Goal: Task Accomplishment & Management: Manage account settings

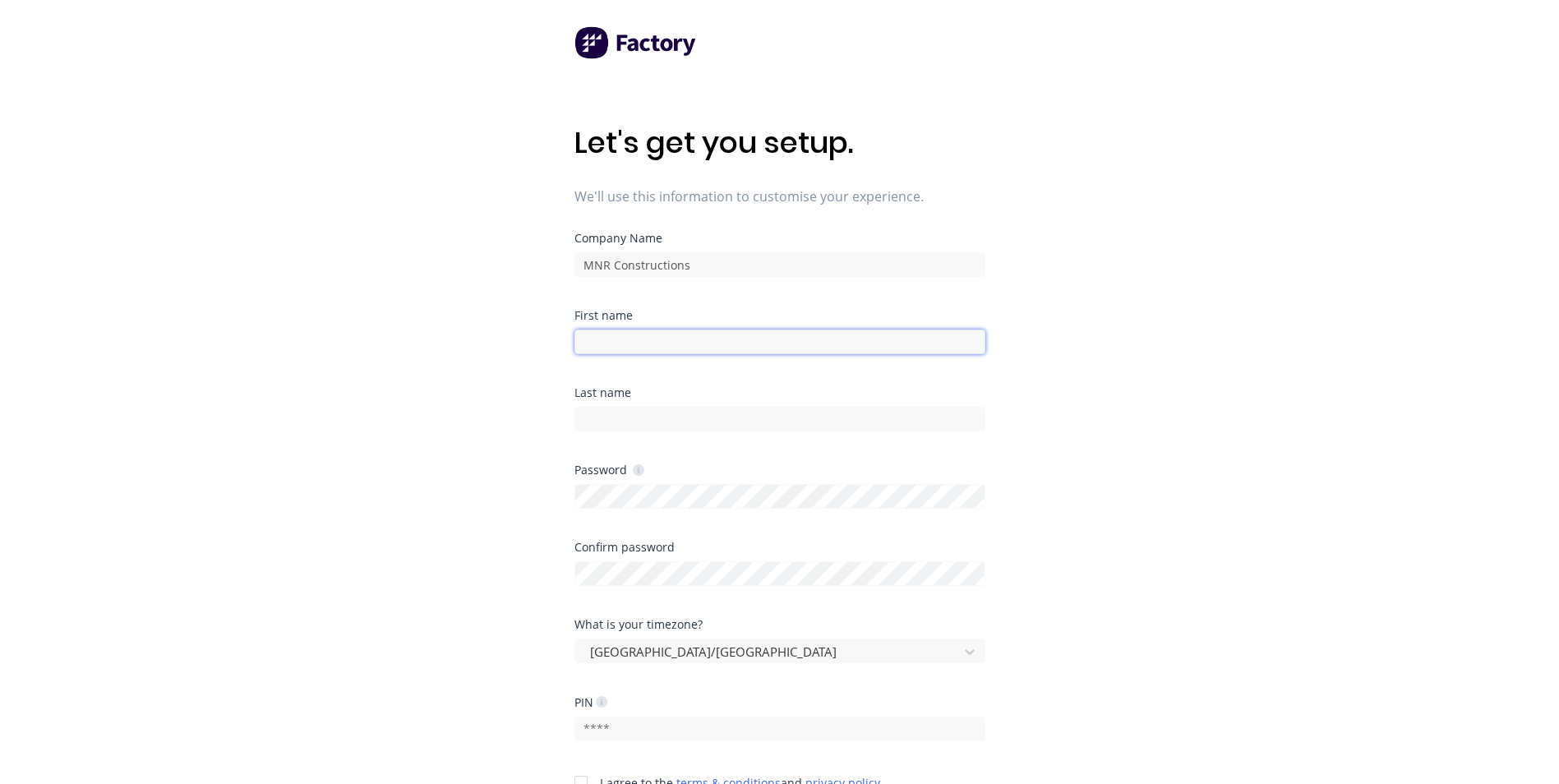
click at [676, 336] on input at bounding box center [780, 342] width 411 height 25
type input "Clare"
click at [508, 338] on div "Let's get you setup. We'll use this information to customise your experience. C…" at bounding box center [780, 425] width 1559 height 849
click at [650, 428] on input at bounding box center [780, 419] width 411 height 25
type input "Ravasini"
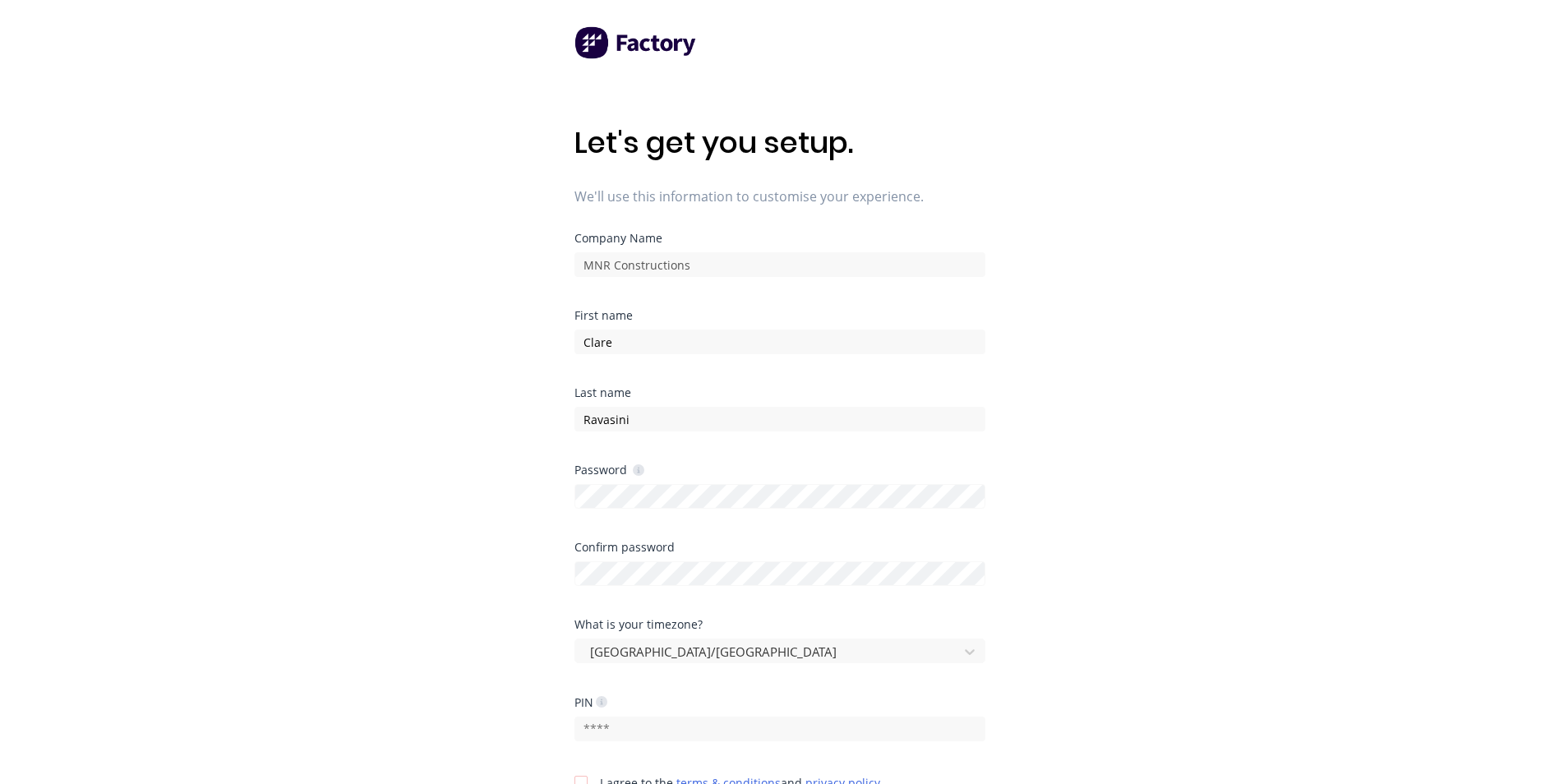
click at [440, 432] on div "Let's get you setup. We'll use this information to customise your experience. C…" at bounding box center [780, 425] width 1559 height 849
click at [527, 554] on div "Let's get you setup. We'll use this information to customise your experience. C…" at bounding box center [780, 425] width 1559 height 849
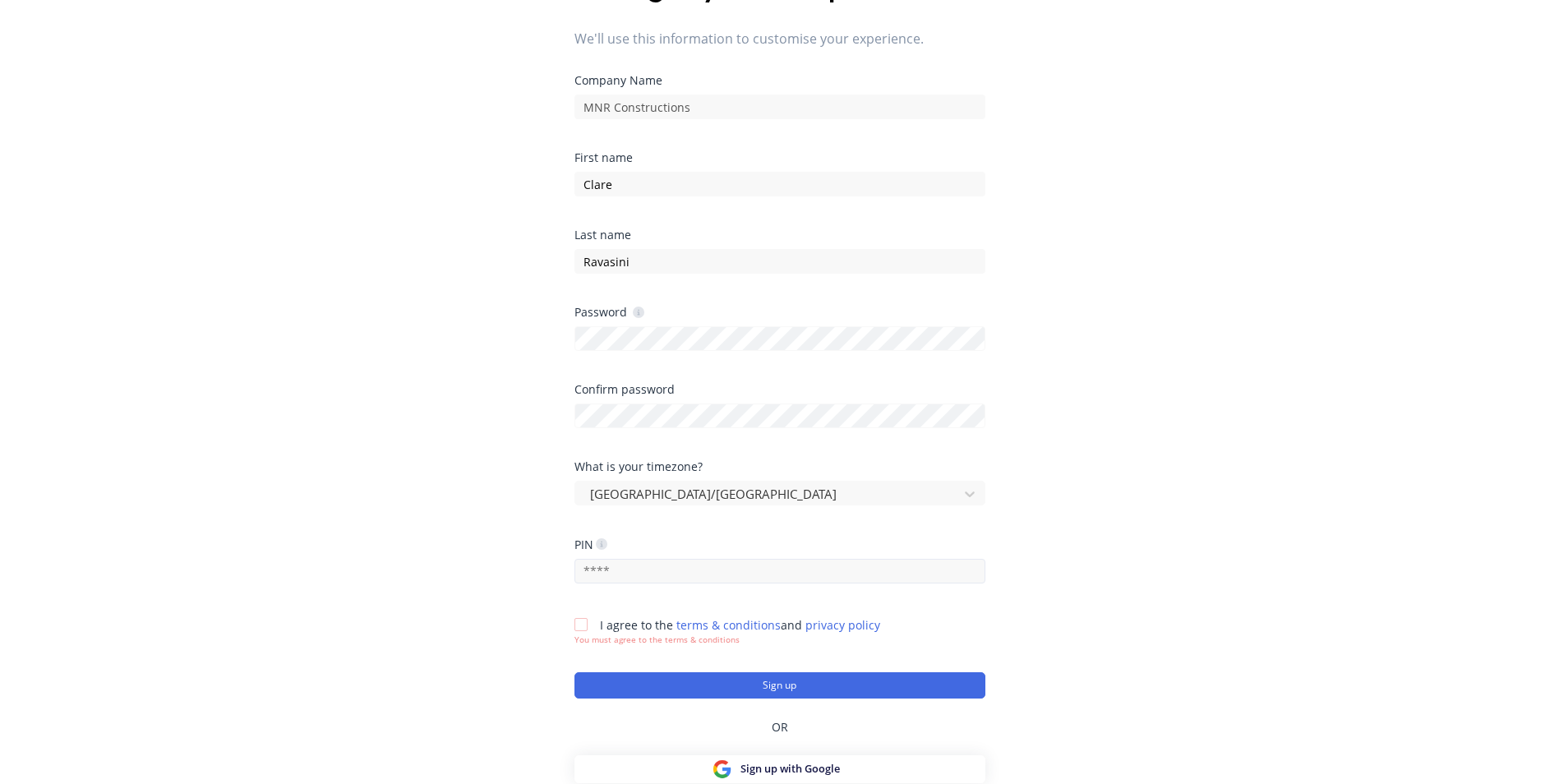
scroll to position [164, 0]
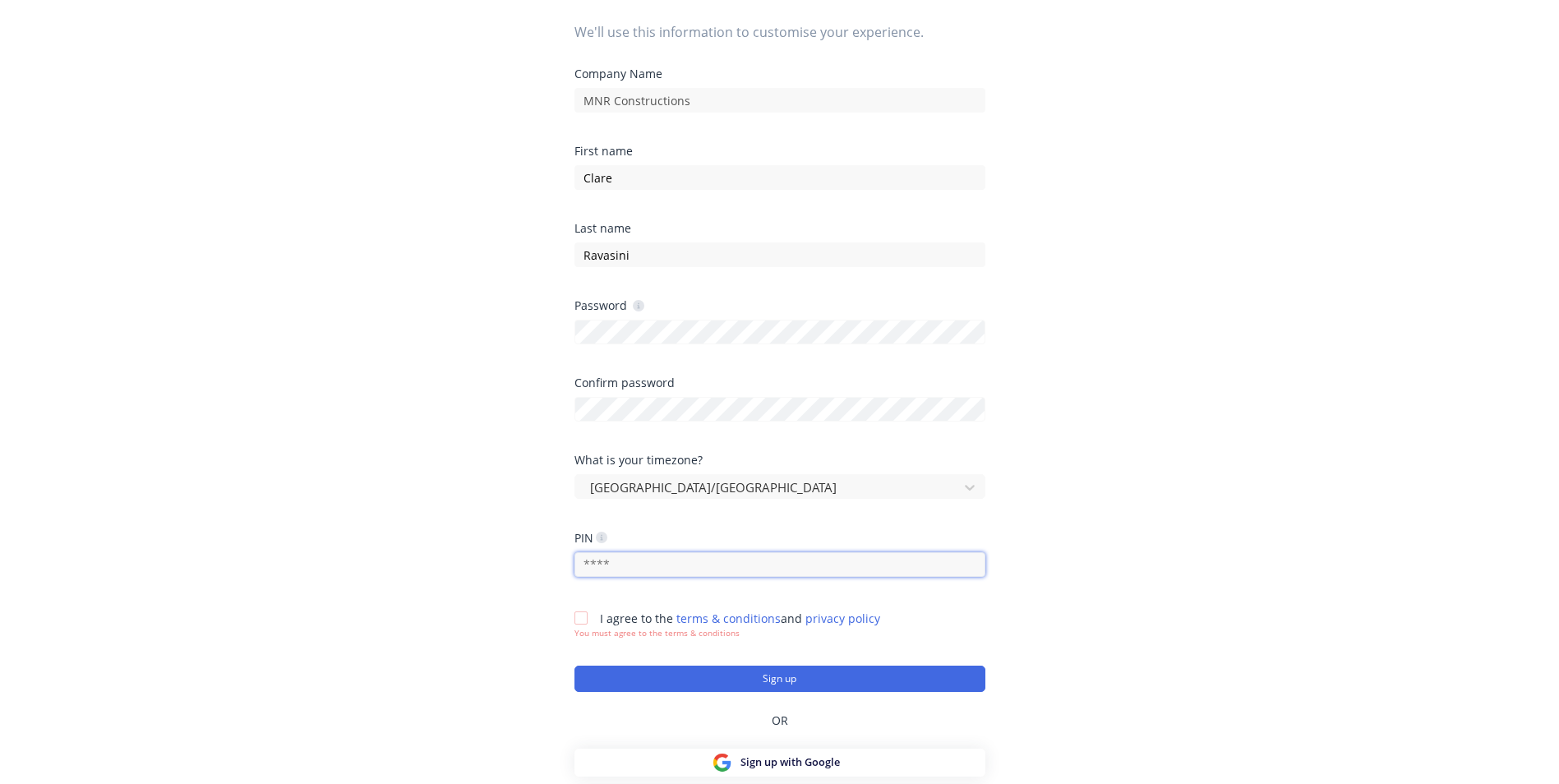
click at [624, 564] on input "text" at bounding box center [780, 564] width 411 height 25
type input "2501"
click at [463, 583] on div "Let's get you setup. We'll use this information to customise your experience. C…" at bounding box center [780, 260] width 1559 height 849
click at [582, 616] on div at bounding box center [580, 618] width 33 height 33
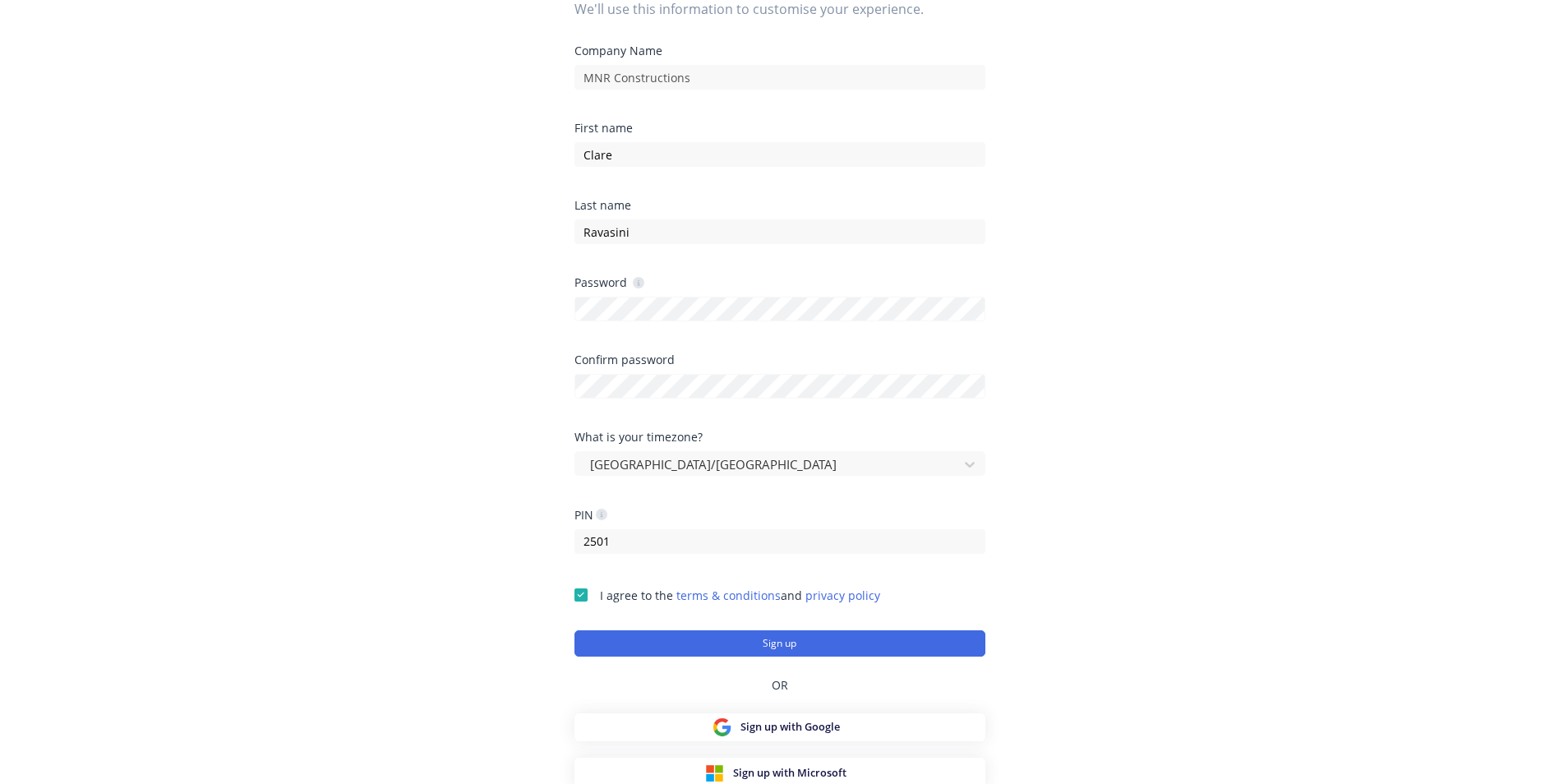
scroll to position [191, 0]
click at [816, 637] on button "Sign up" at bounding box center [780, 638] width 411 height 27
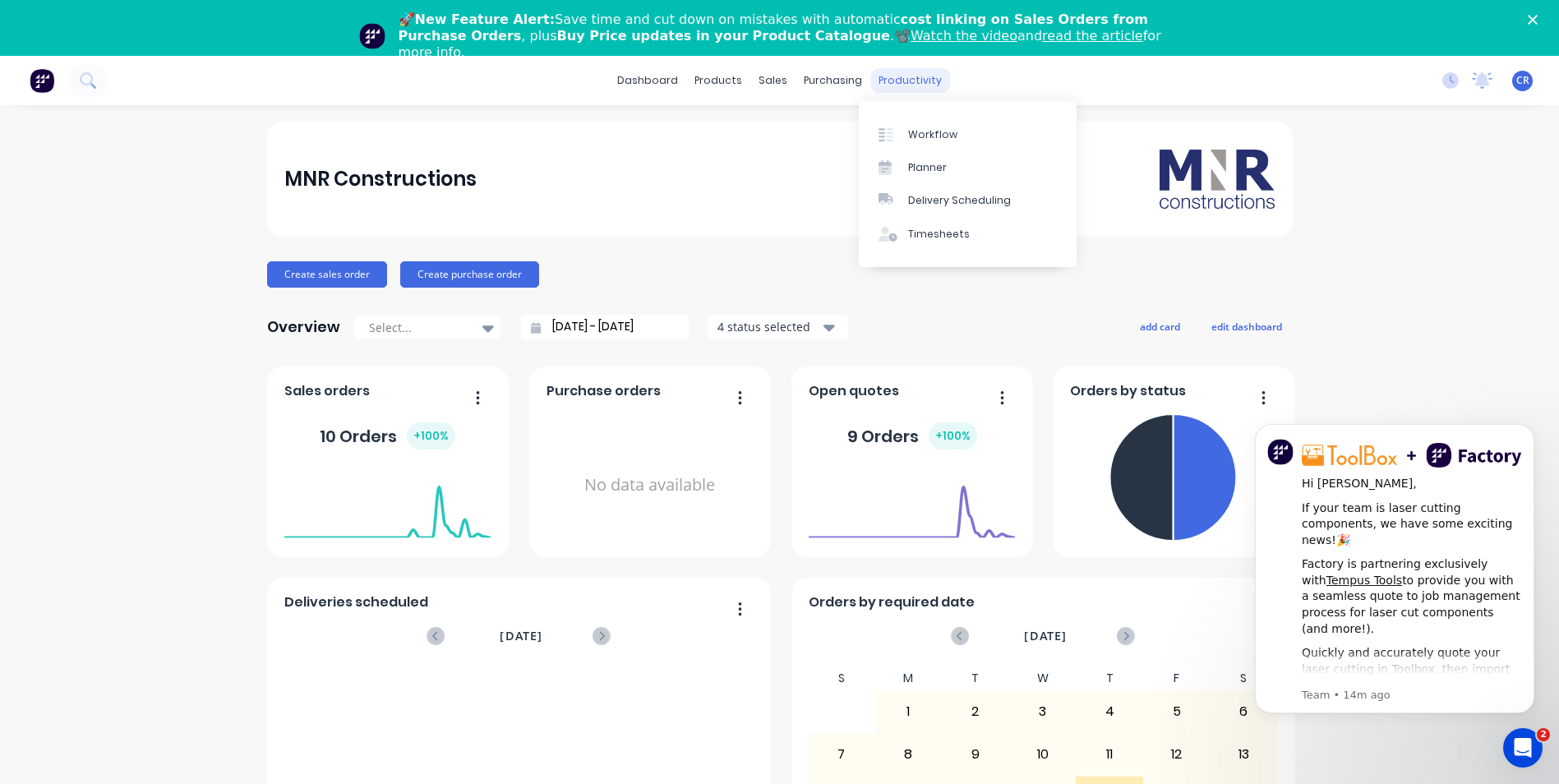
click at [893, 82] on div "productivity" at bounding box center [910, 80] width 80 height 25
click at [939, 227] on div "Timesheets" at bounding box center [939, 234] width 61 height 15
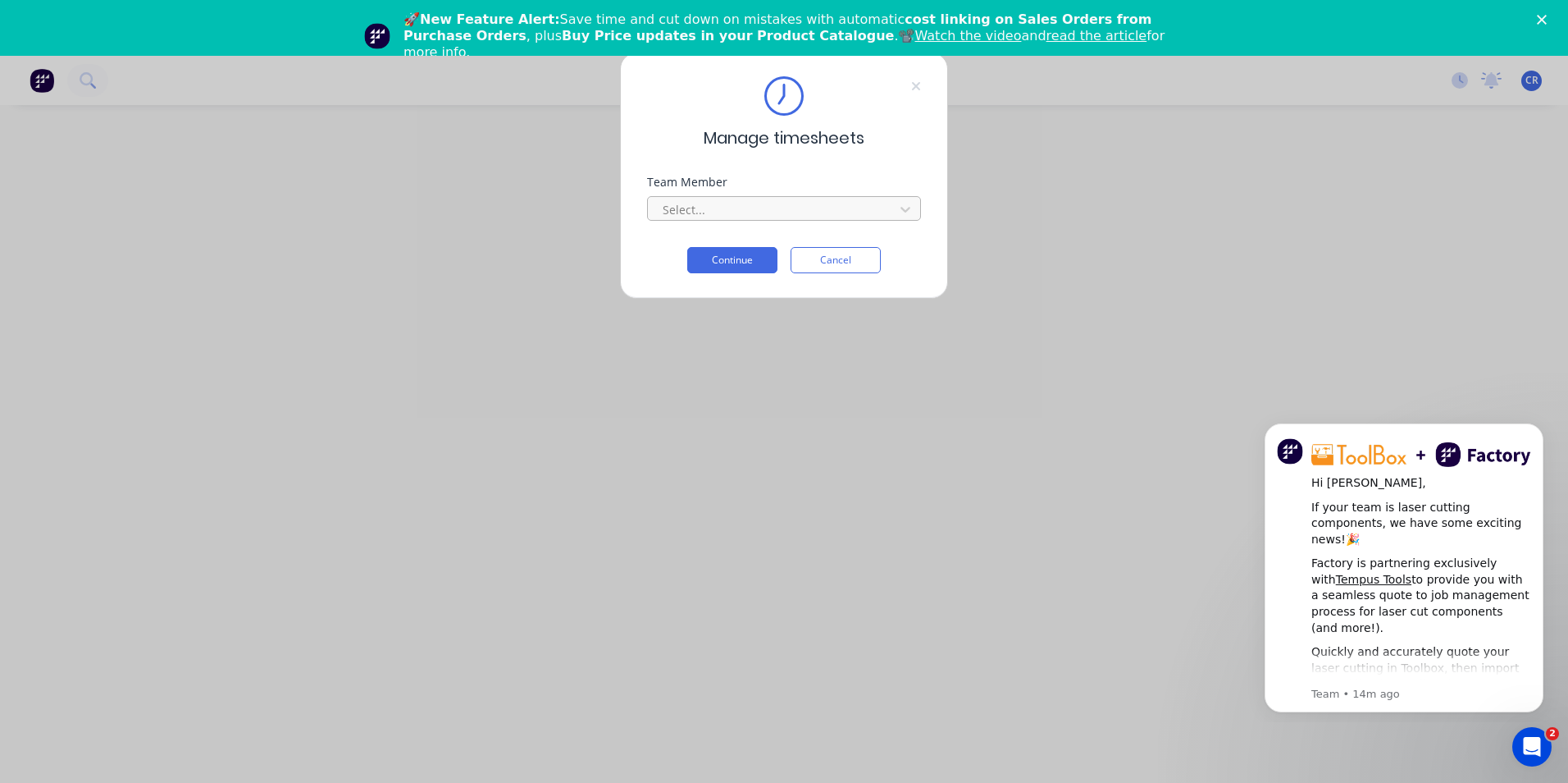
click at [753, 207] on div at bounding box center [773, 210] width 224 height 21
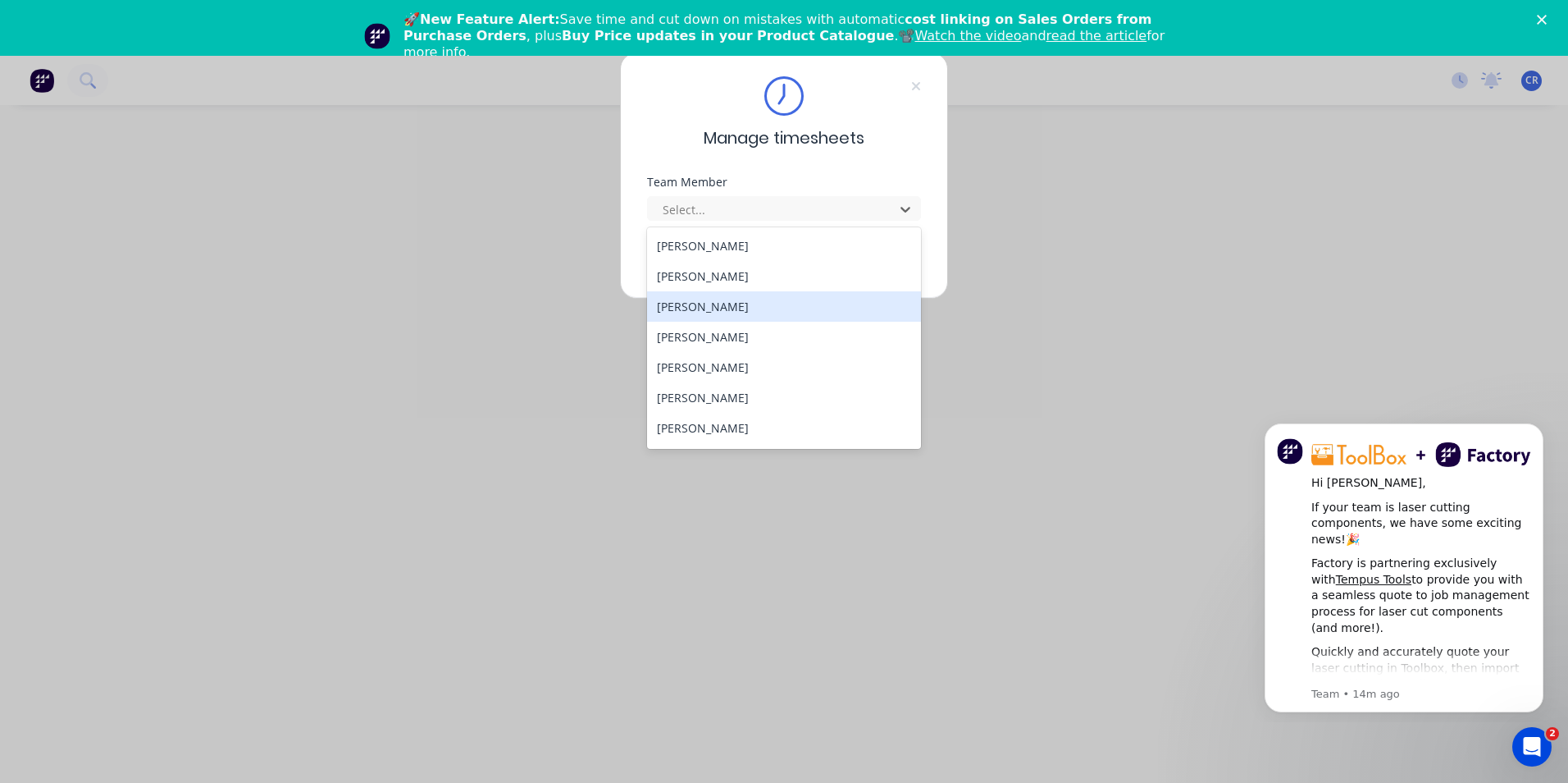
click at [736, 294] on div "[PERSON_NAME]" at bounding box center [784, 306] width 274 height 31
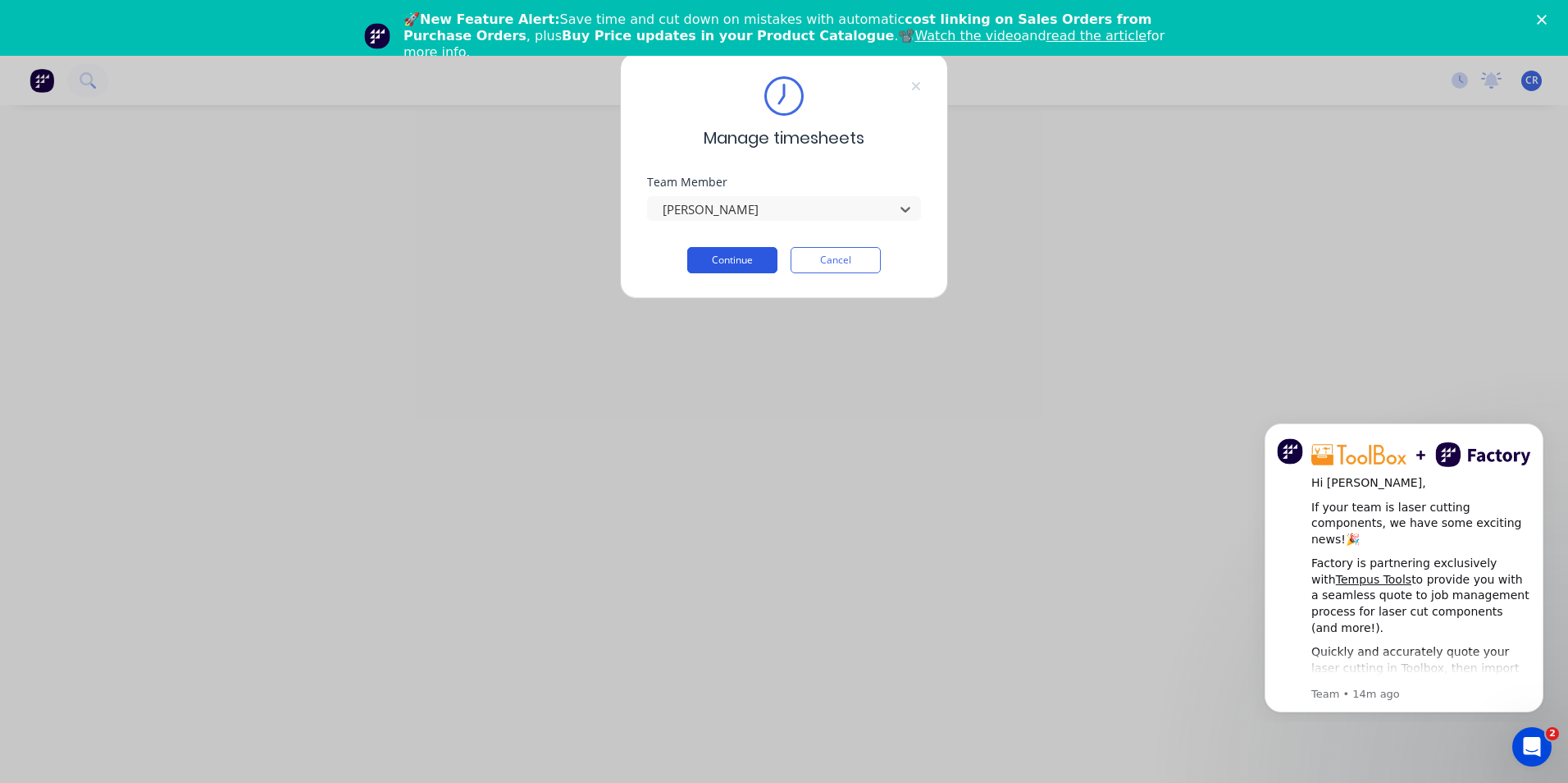
click at [746, 267] on button "Continue" at bounding box center [732, 260] width 90 height 27
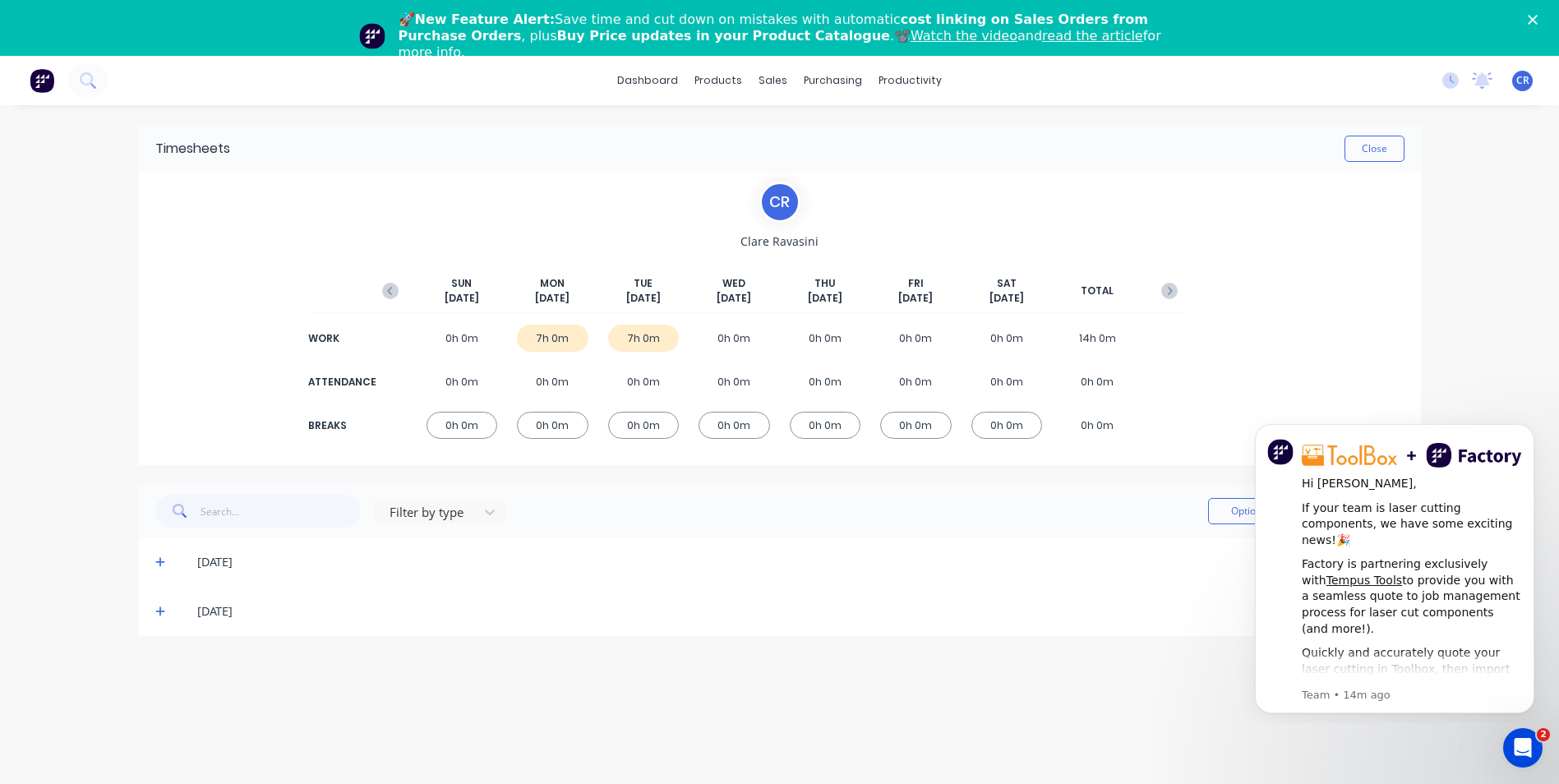
click at [556, 341] on div "7h 0m" at bounding box center [553, 338] width 71 height 27
click at [240, 563] on div "29/09/25" at bounding box center [800, 562] width 1206 height 18
click at [161, 561] on icon at bounding box center [160, 562] width 11 height 12
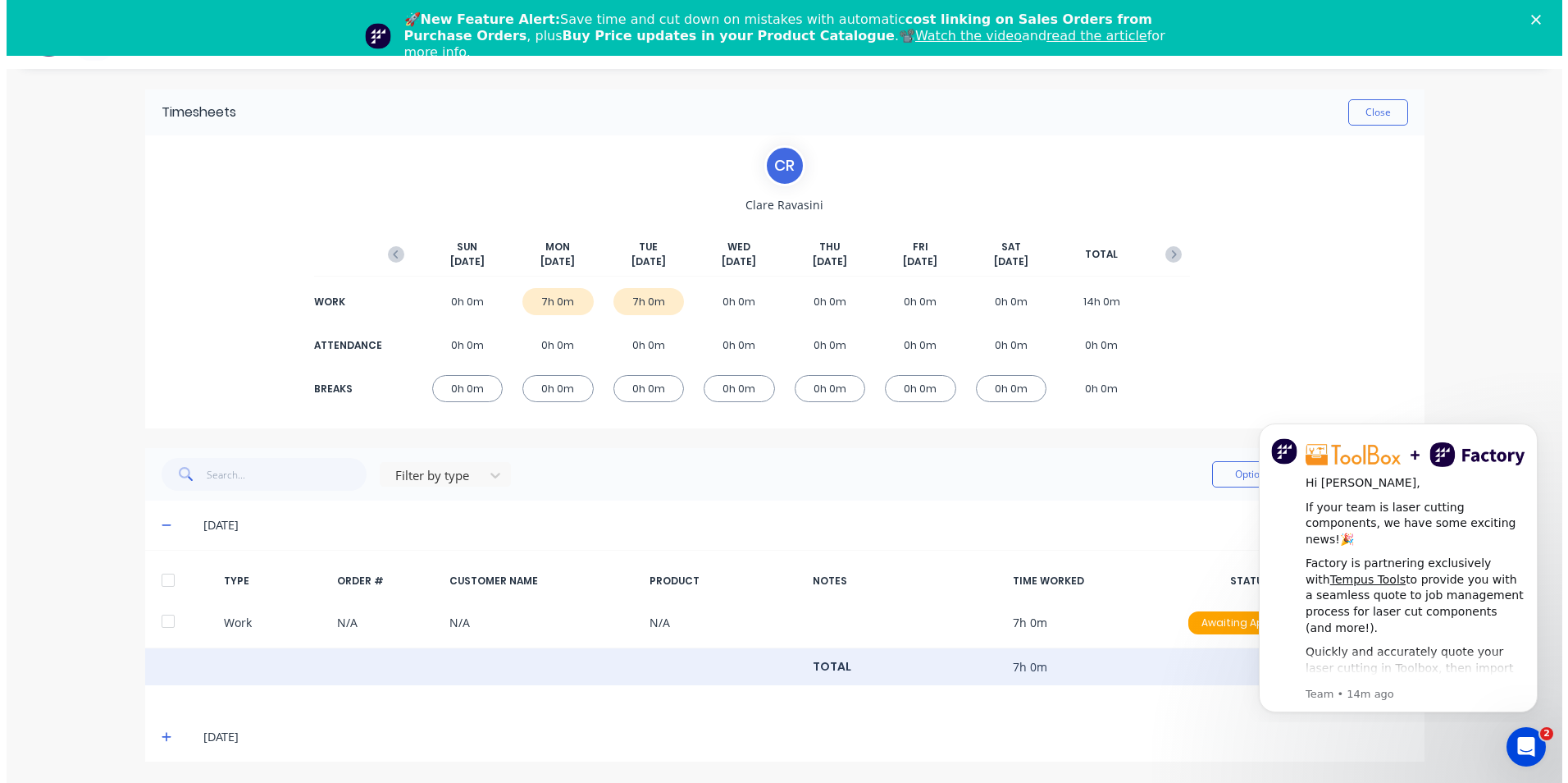
scroll to position [55, 0]
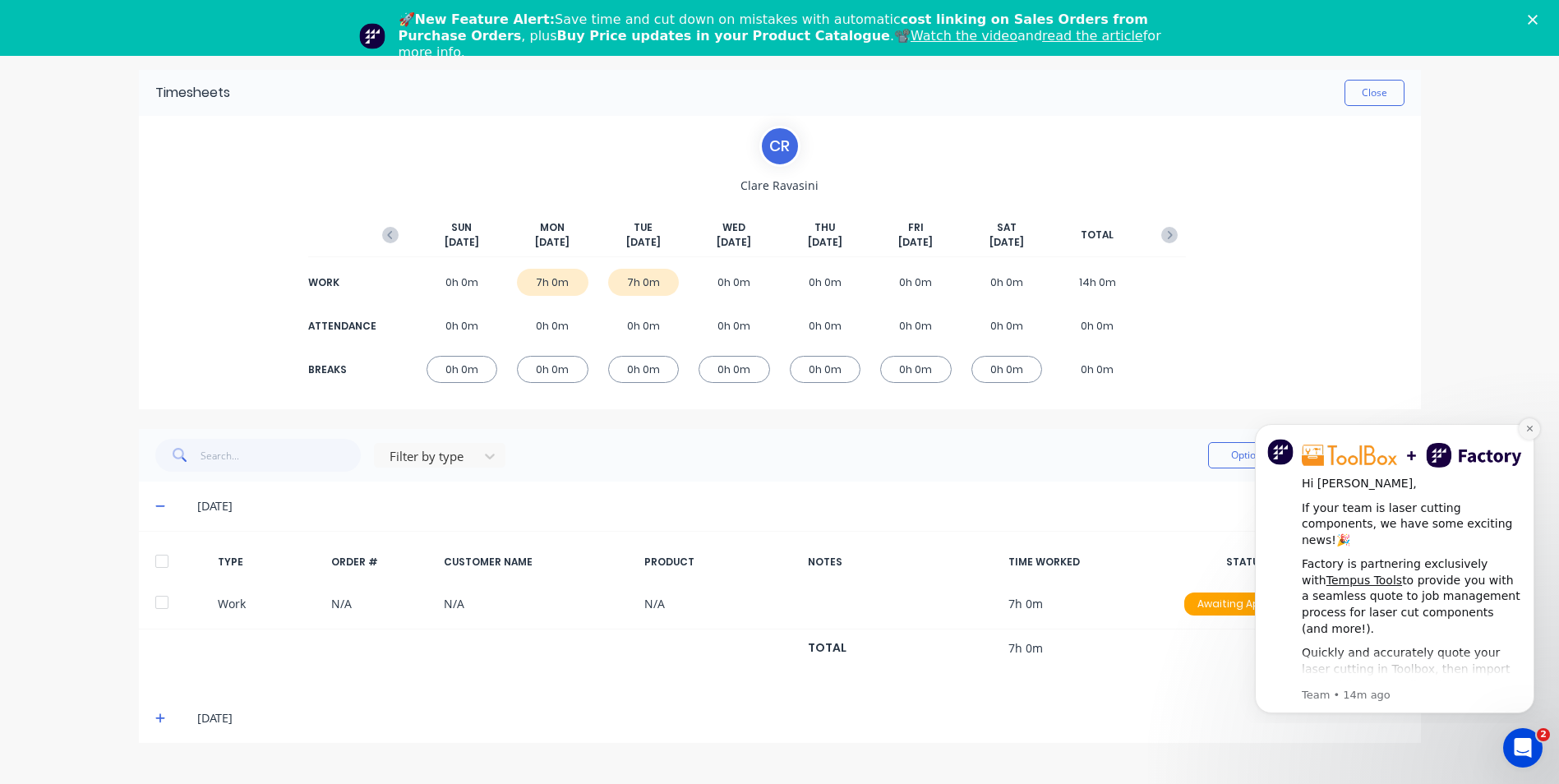
click at [1532, 431] on icon "Dismiss notification" at bounding box center [1529, 429] width 6 height 6
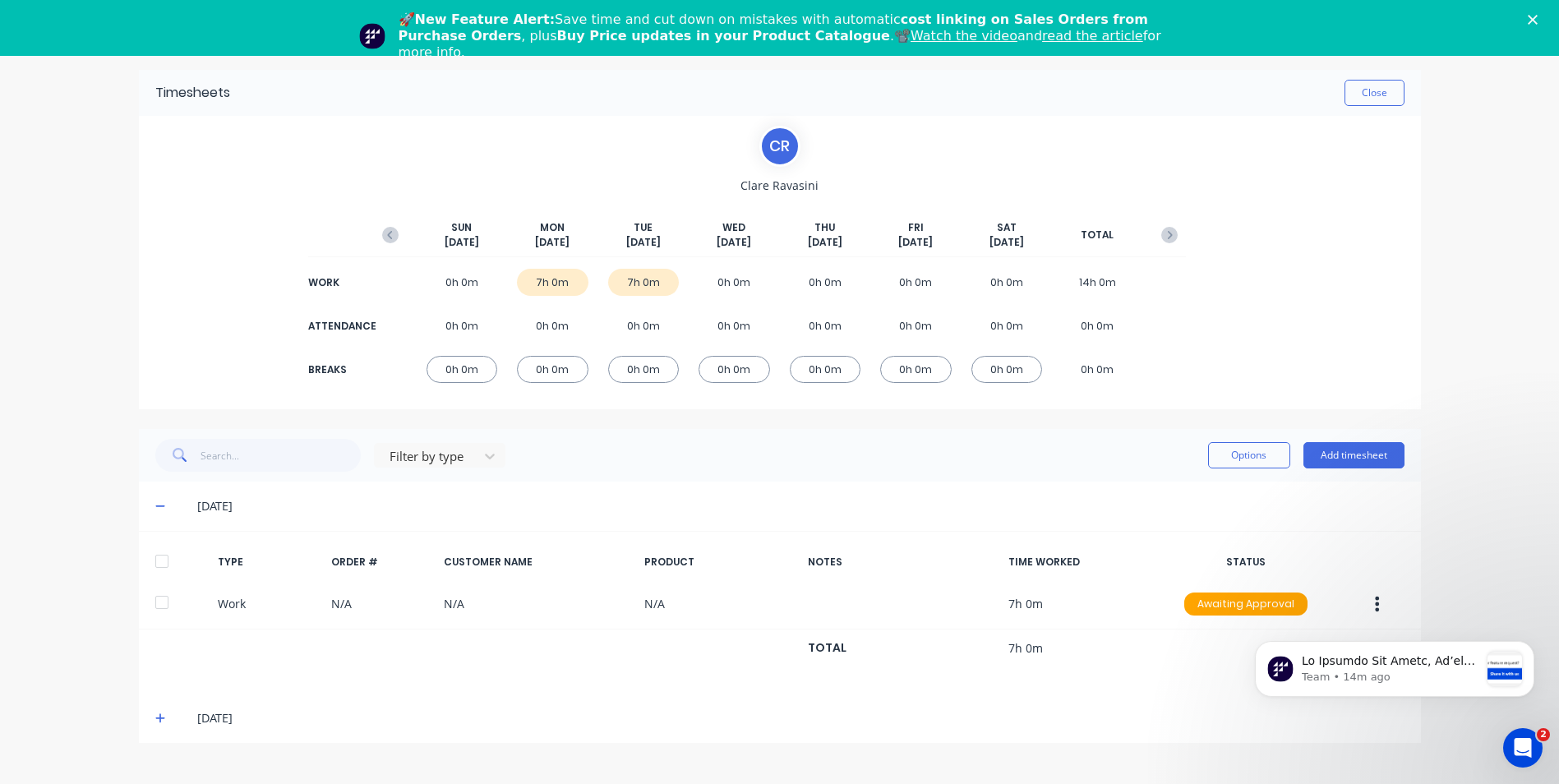
click at [1372, 605] on div "Team • 14m ago" at bounding box center [1395, 593] width 302 height 205
click at [1366, 606] on div "Team • 14m ago" at bounding box center [1395, 593] width 302 height 205
click at [1369, 621] on body "Team • 15m ago" at bounding box center [1395, 665] width 316 height 102
click at [1369, 609] on html "Team • 15m ago" at bounding box center [1395, 665] width 329 height 115
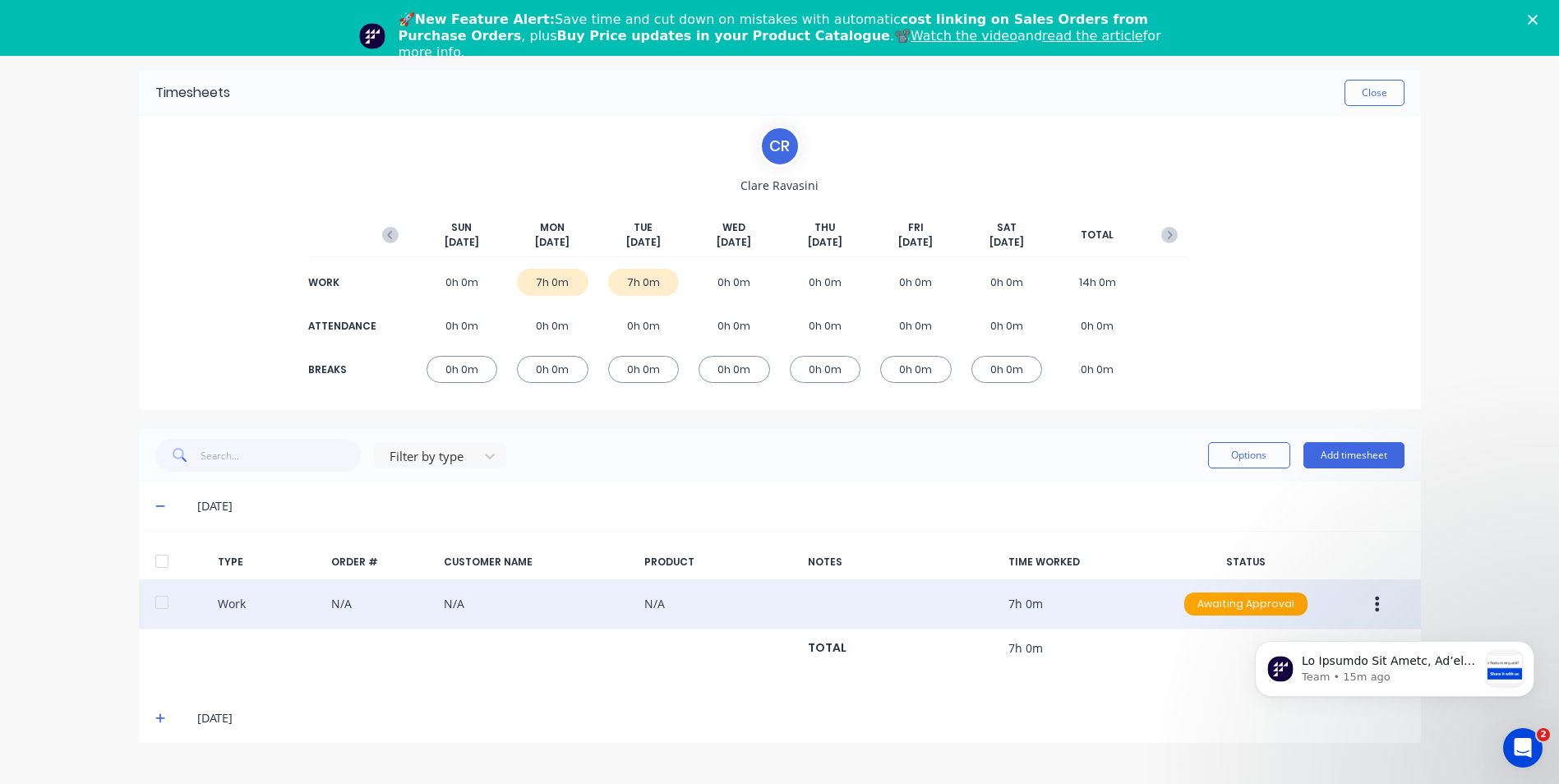
click at [1380, 601] on icon "button" at bounding box center [1378, 604] width 4 height 18
click at [1347, 579] on div "Edit" at bounding box center [1319, 575] width 127 height 24
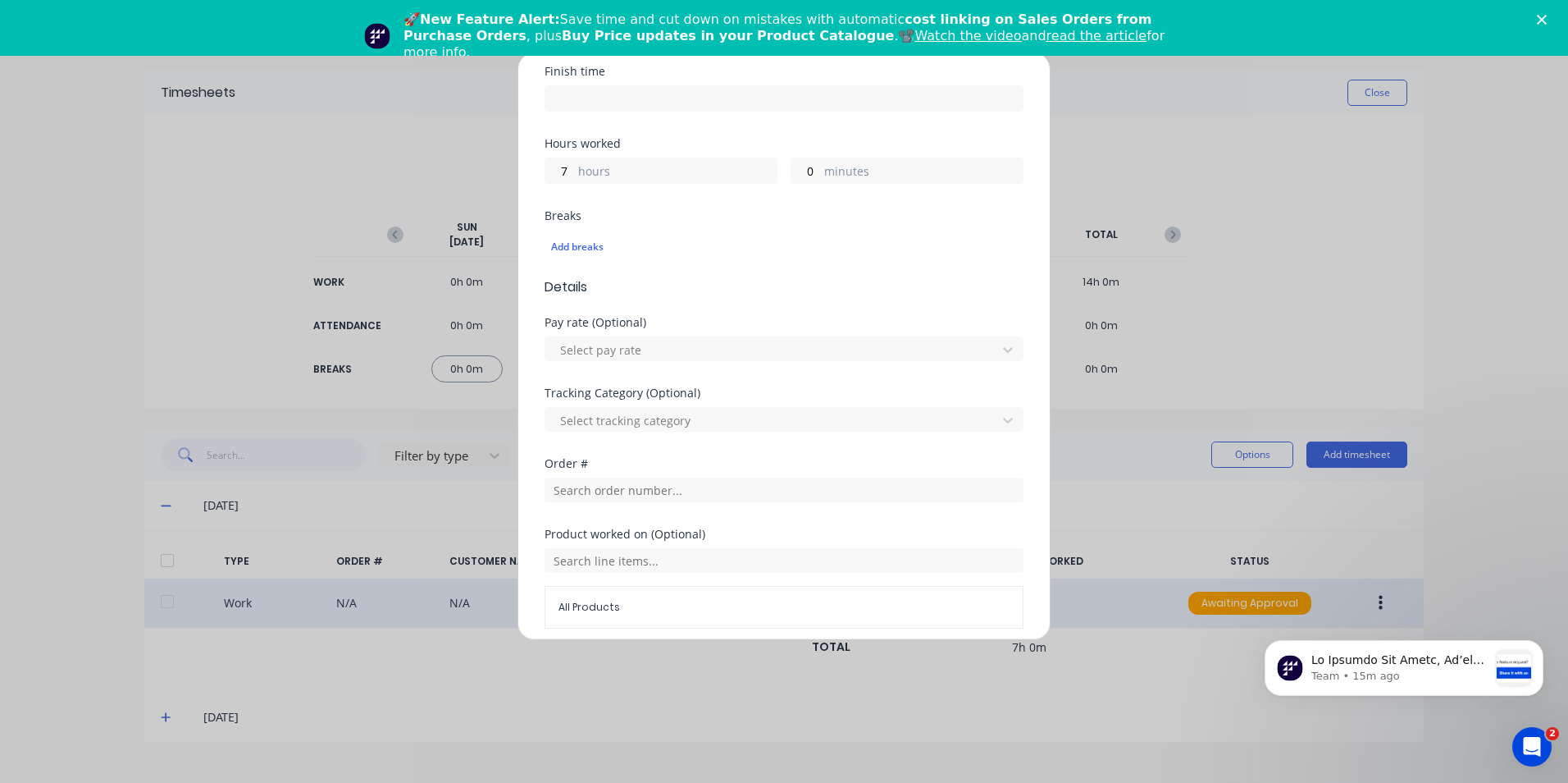
scroll to position [328, 0]
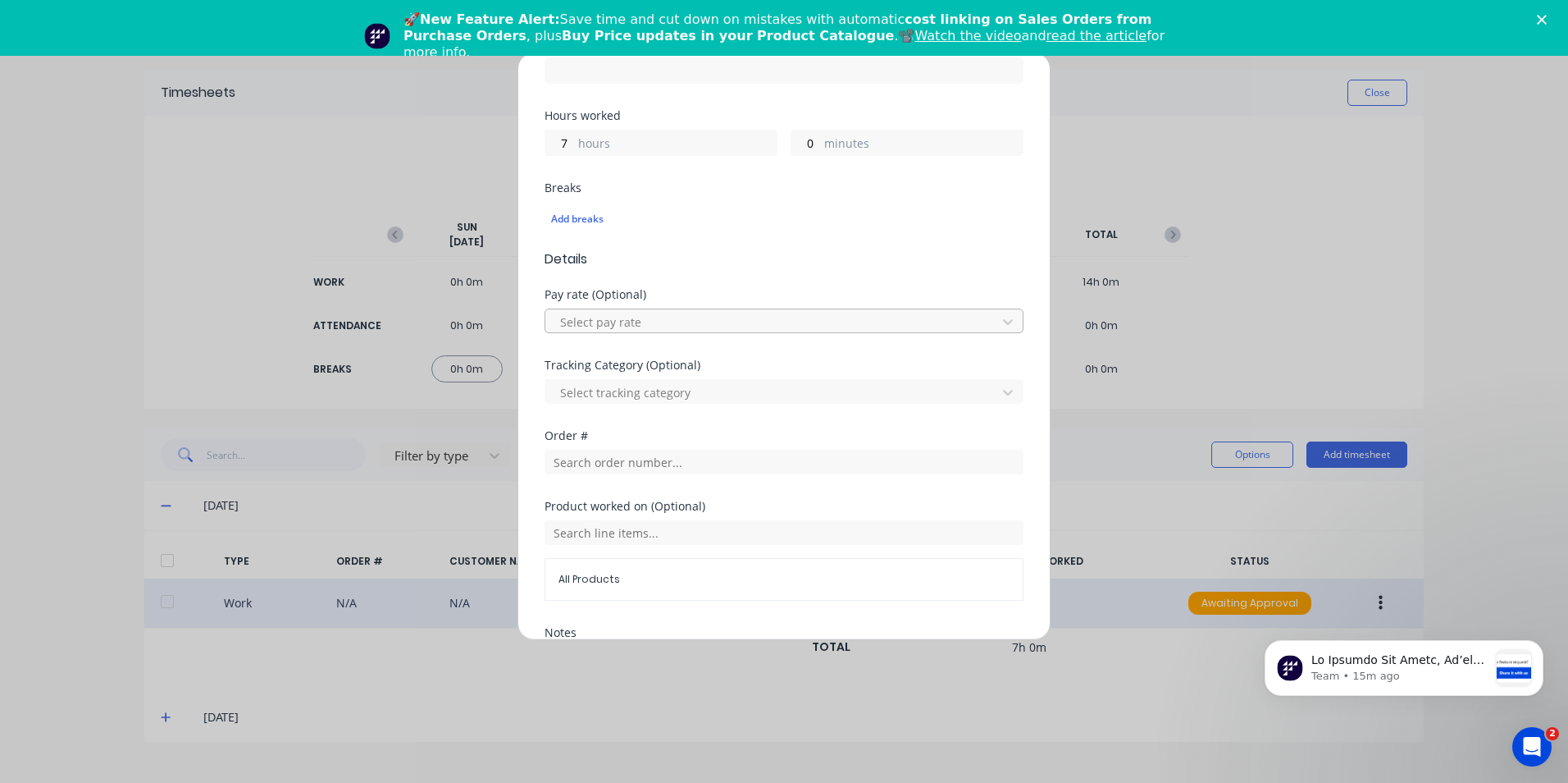
click at [664, 318] on div at bounding box center [773, 321] width 430 height 21
click at [793, 247] on div "Breaks Add breaks" at bounding box center [784, 216] width 479 height 67
click at [727, 320] on div at bounding box center [773, 321] width 430 height 21
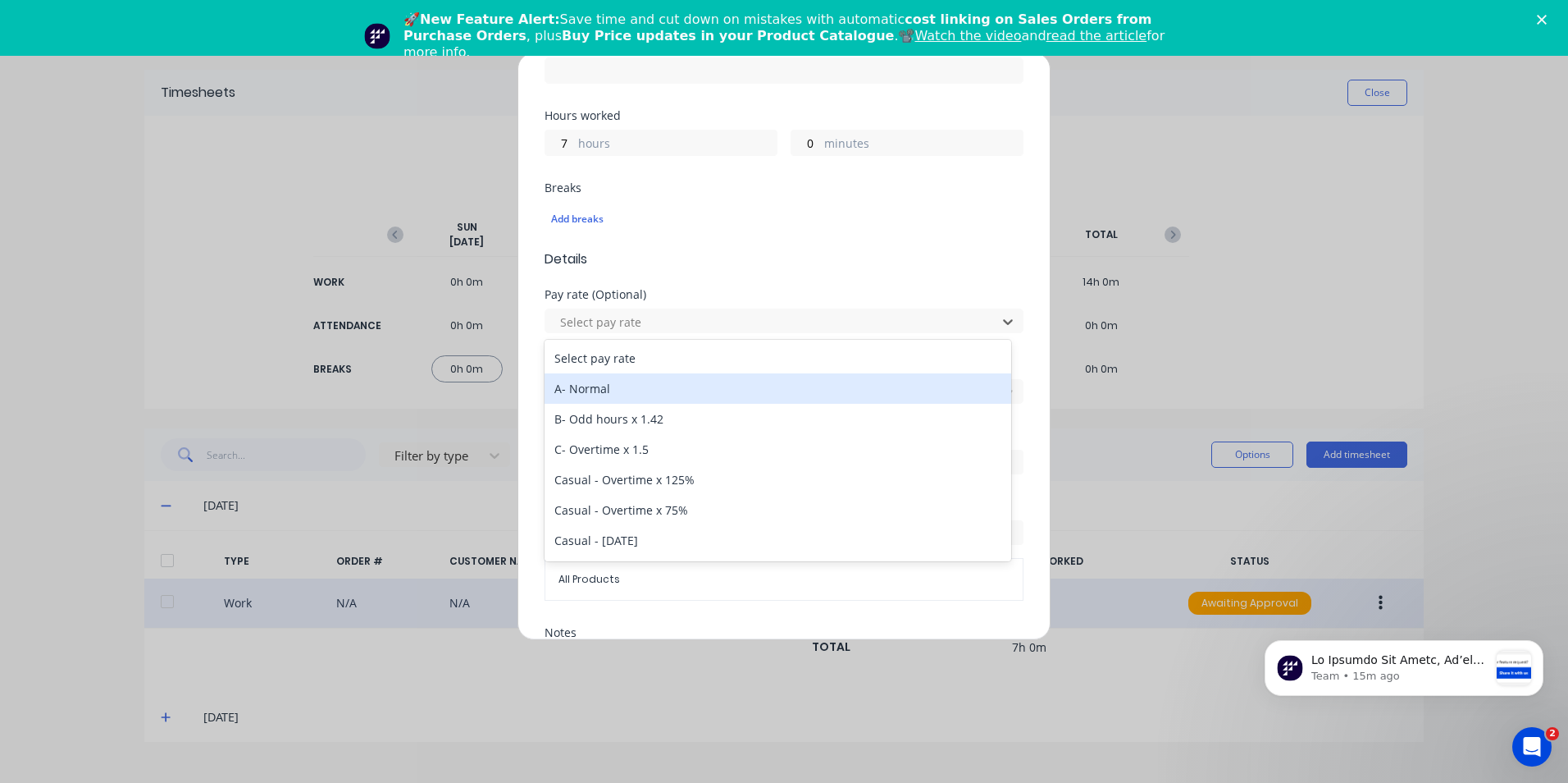
click at [684, 389] on div "A- Normal" at bounding box center [778, 389] width 466 height 31
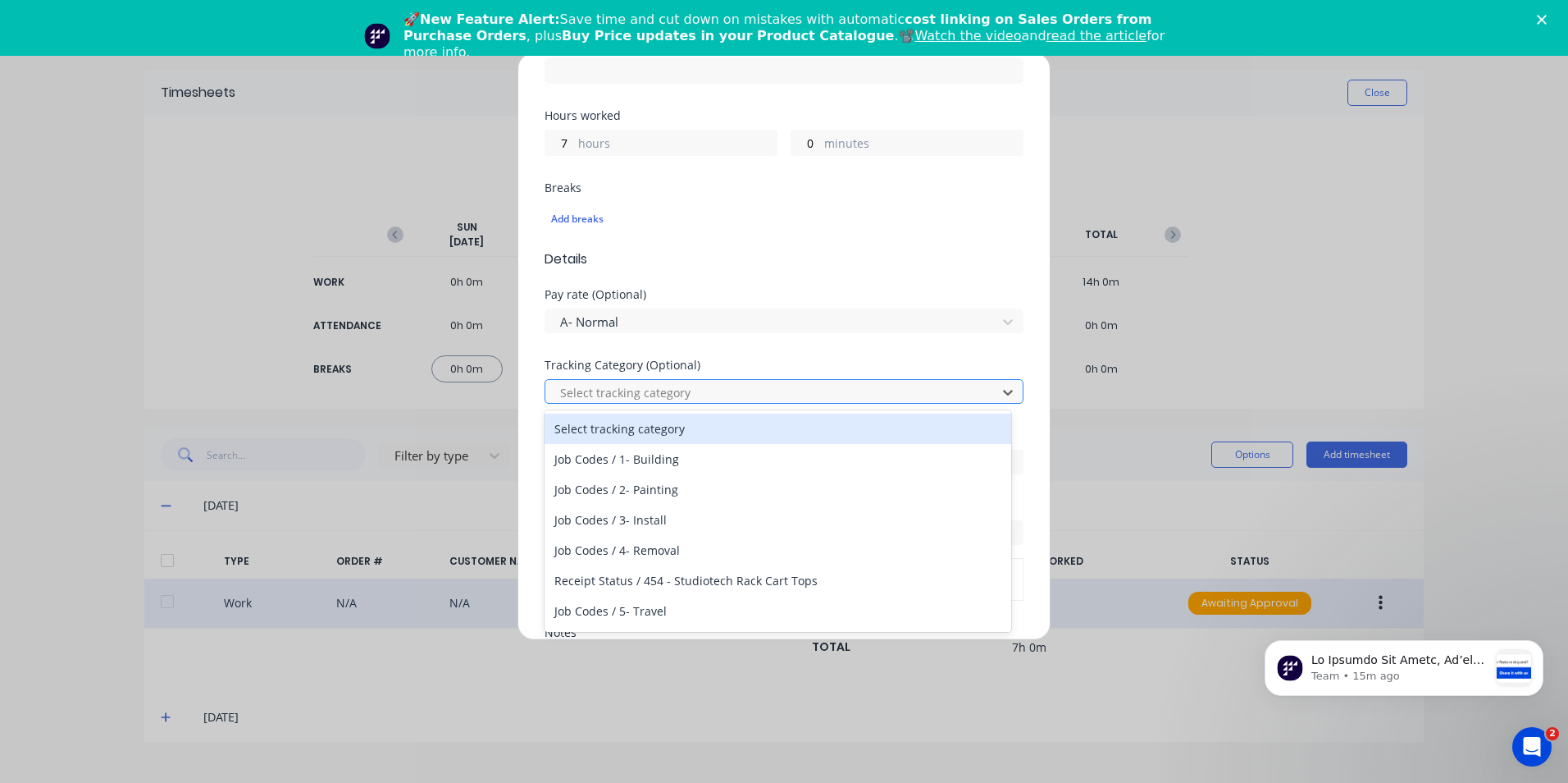
click at [717, 388] on div at bounding box center [773, 392] width 430 height 21
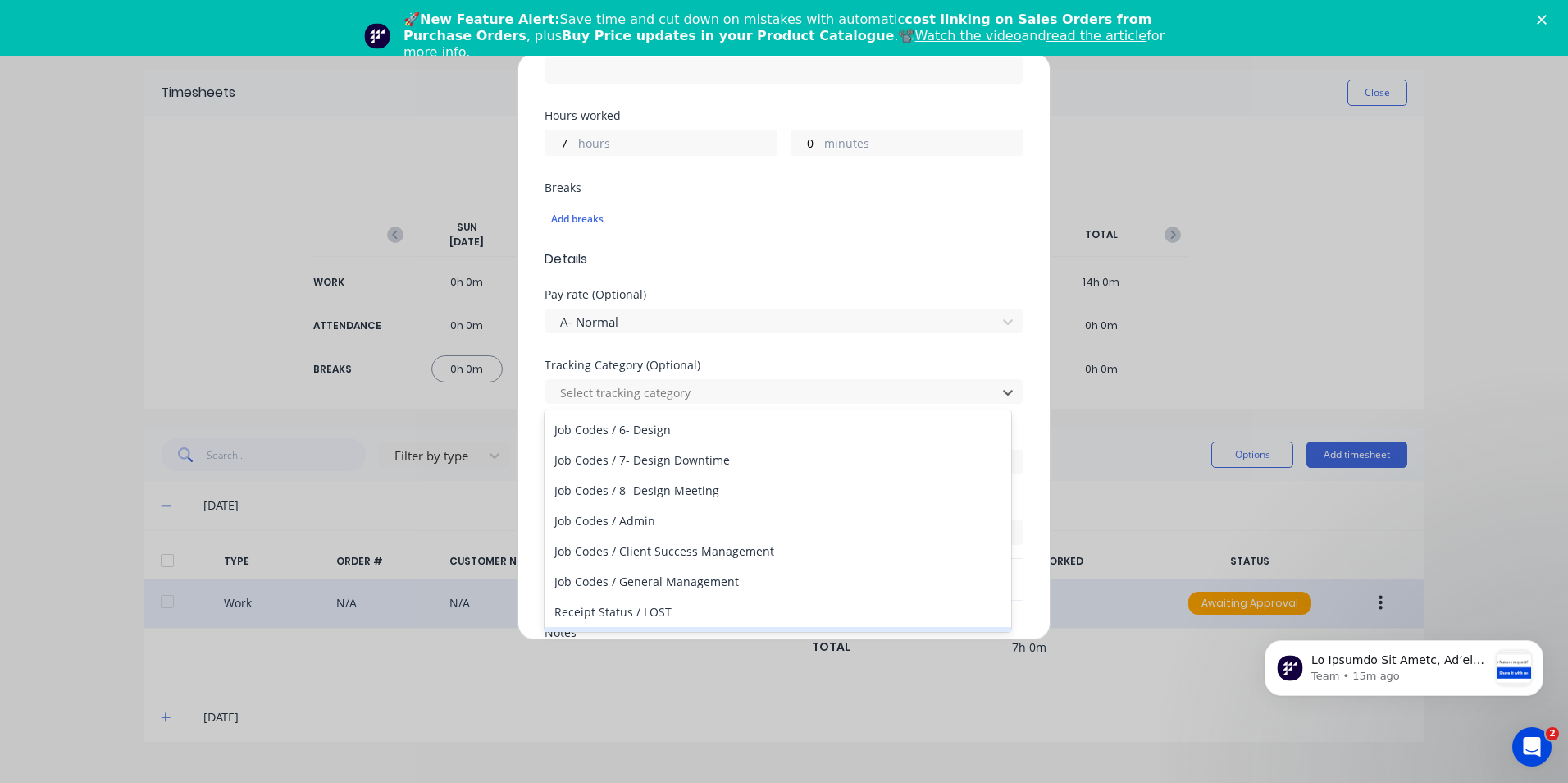
scroll to position [198, 0]
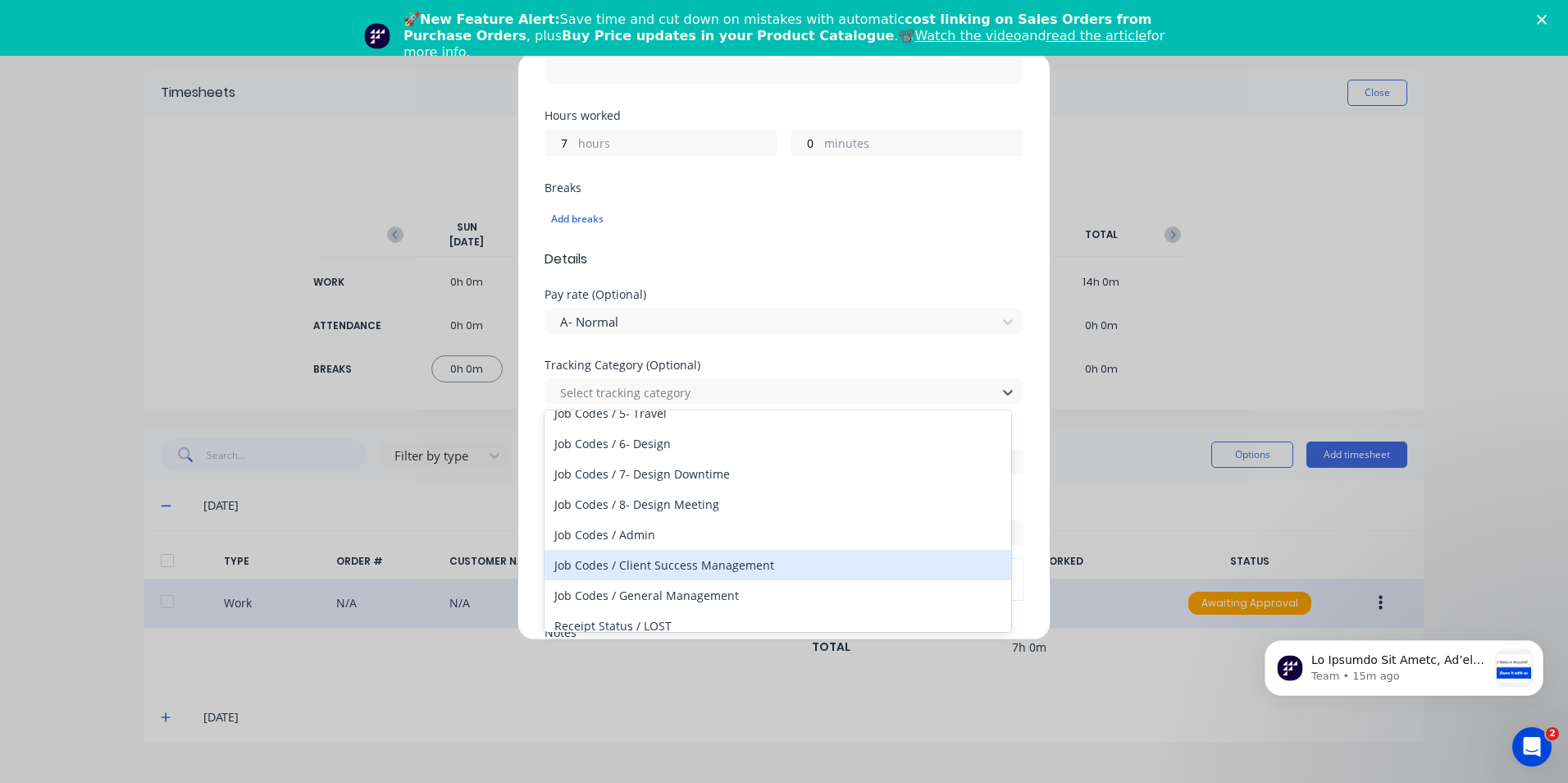
click at [750, 566] on div "Job Codes / Client Success Management" at bounding box center [778, 565] width 466 height 31
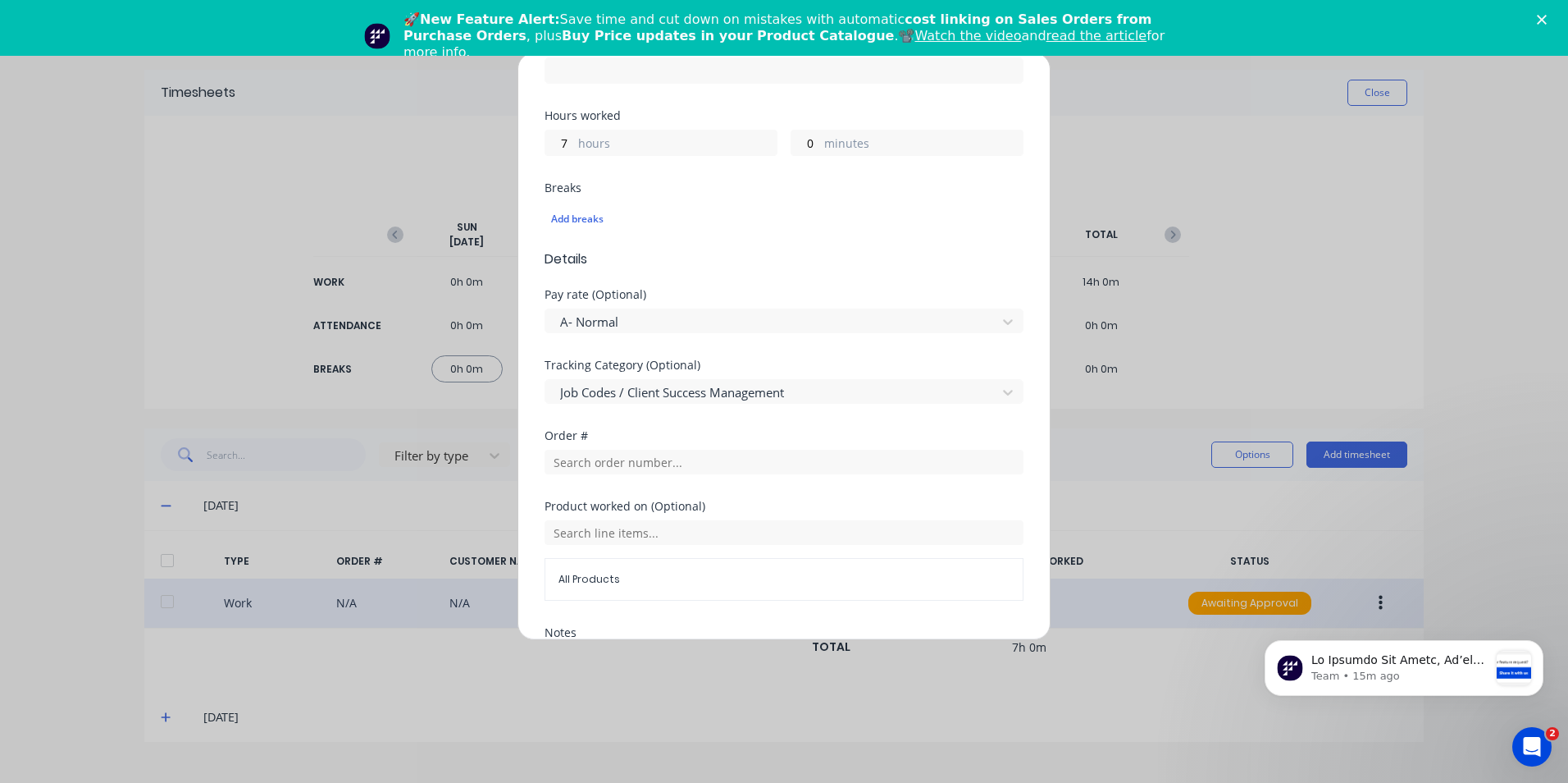
click at [792, 259] on span "Details" at bounding box center [784, 259] width 479 height 20
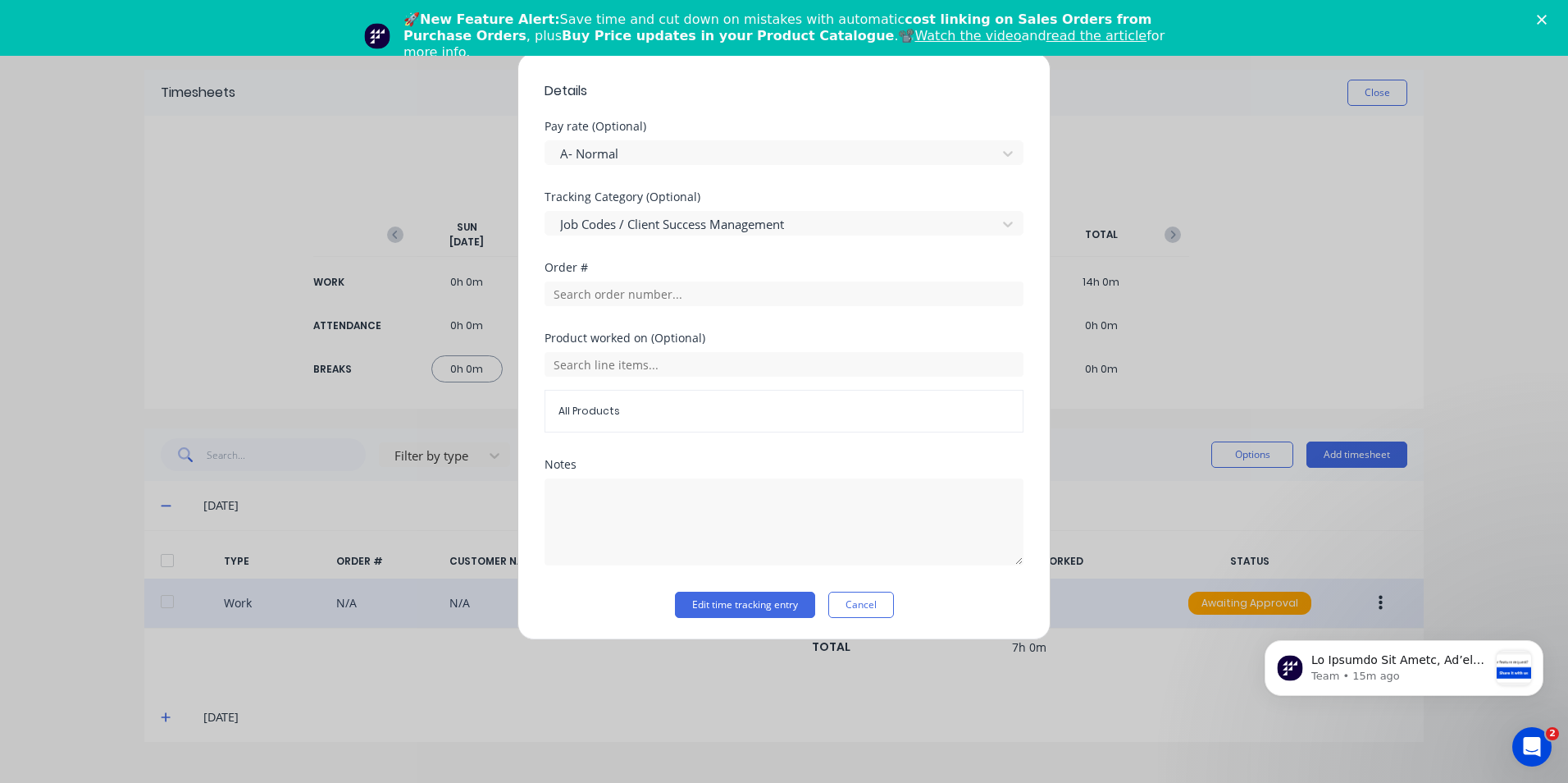
scroll to position [498, 0]
click at [750, 601] on button "Edit time tracking entry" at bounding box center [745, 603] width 140 height 27
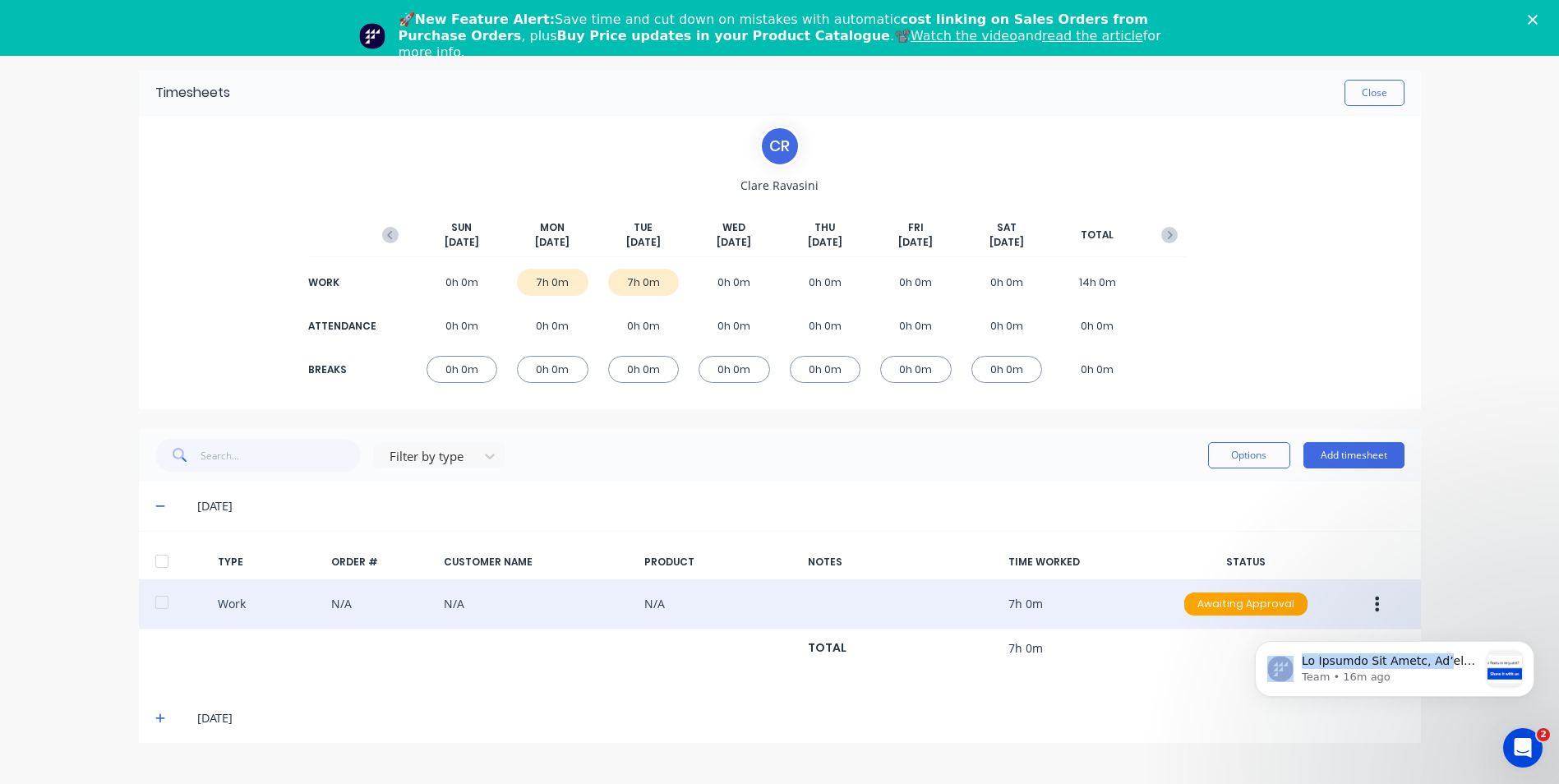
drag, startPoint x: 1427, startPoint y: 654, endPoint x: 1409, endPoint y: 545, distance: 110.5
click at [1409, 546] on div "Team • 16m ago" at bounding box center [1395, 593] width 302 height 205
drag, startPoint x: 1409, startPoint y: 616, endPoint x: 1446, endPoint y: 610, distance: 37.5
click at [1446, 610] on html "Team • 16m ago" at bounding box center [1395, 665] width 329 height 115
click at [1527, 644] on icon "Dismiss notification" at bounding box center [1529, 645] width 9 height 9
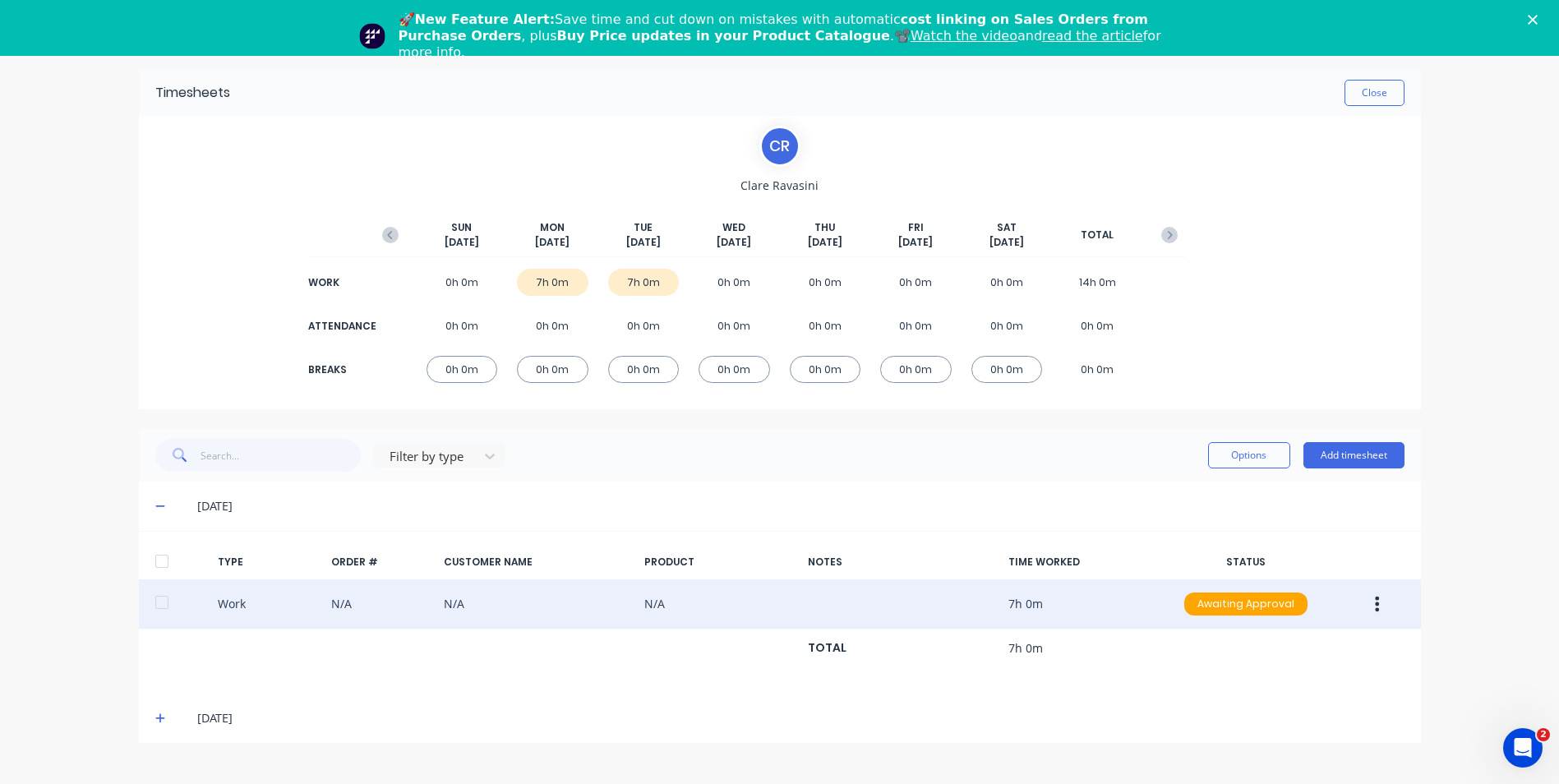
click at [160, 514] on span at bounding box center [163, 506] width 17 height 17
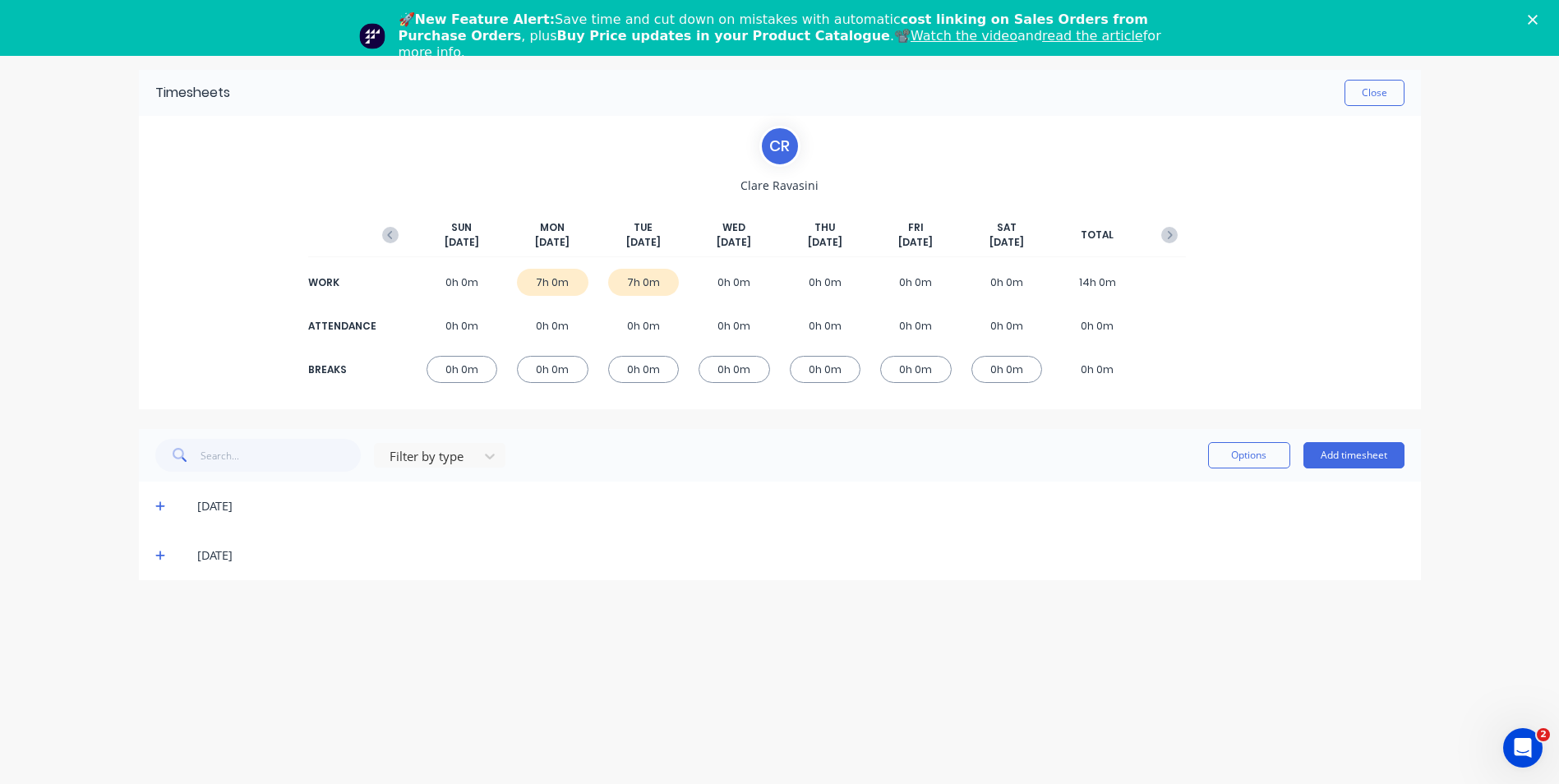
click at [157, 554] on icon at bounding box center [160, 555] width 11 height 12
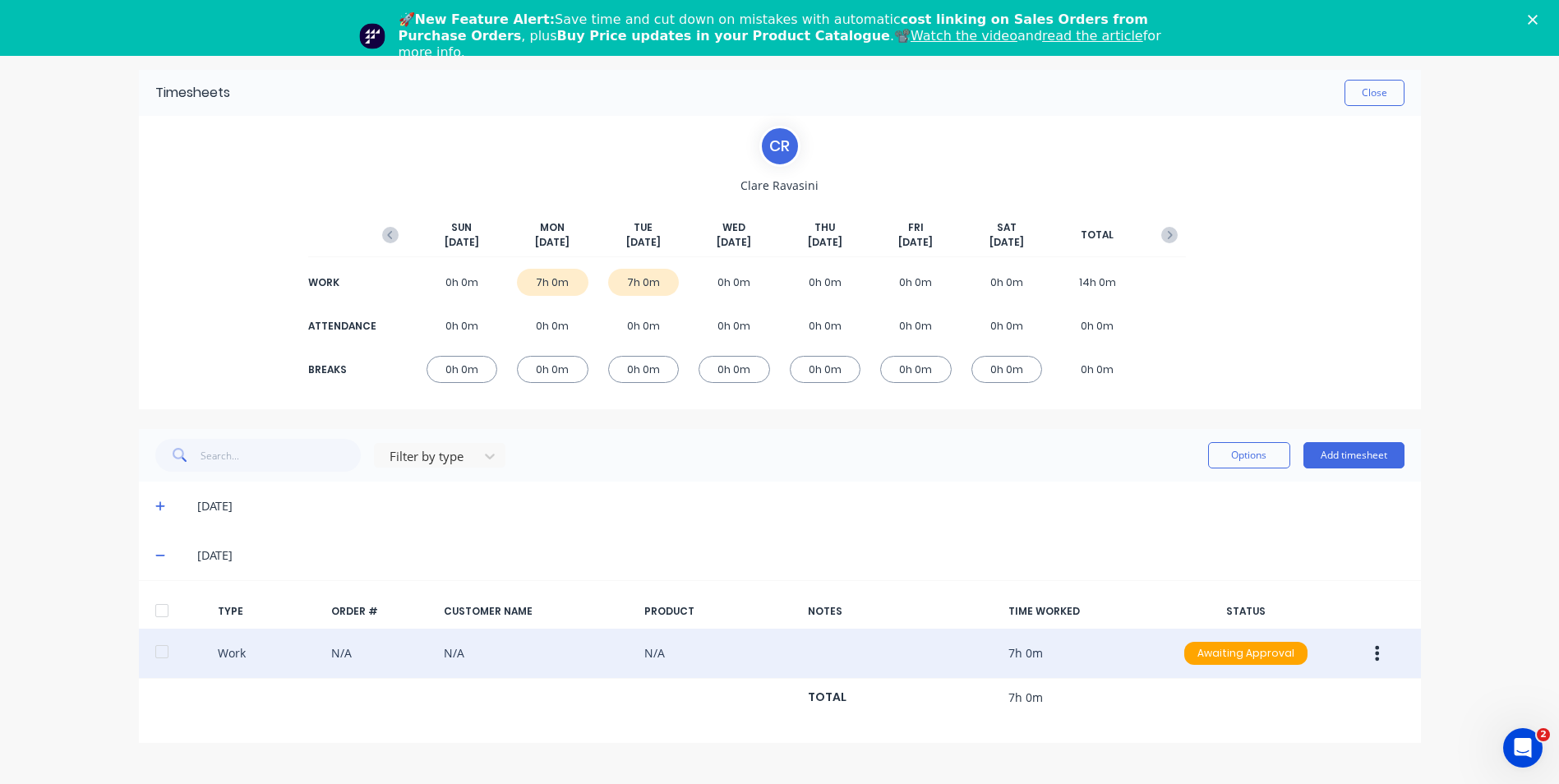
click at [1386, 655] on button "button" at bounding box center [1377, 653] width 39 height 30
click at [1337, 623] on div "Edit" at bounding box center [1319, 624] width 127 height 24
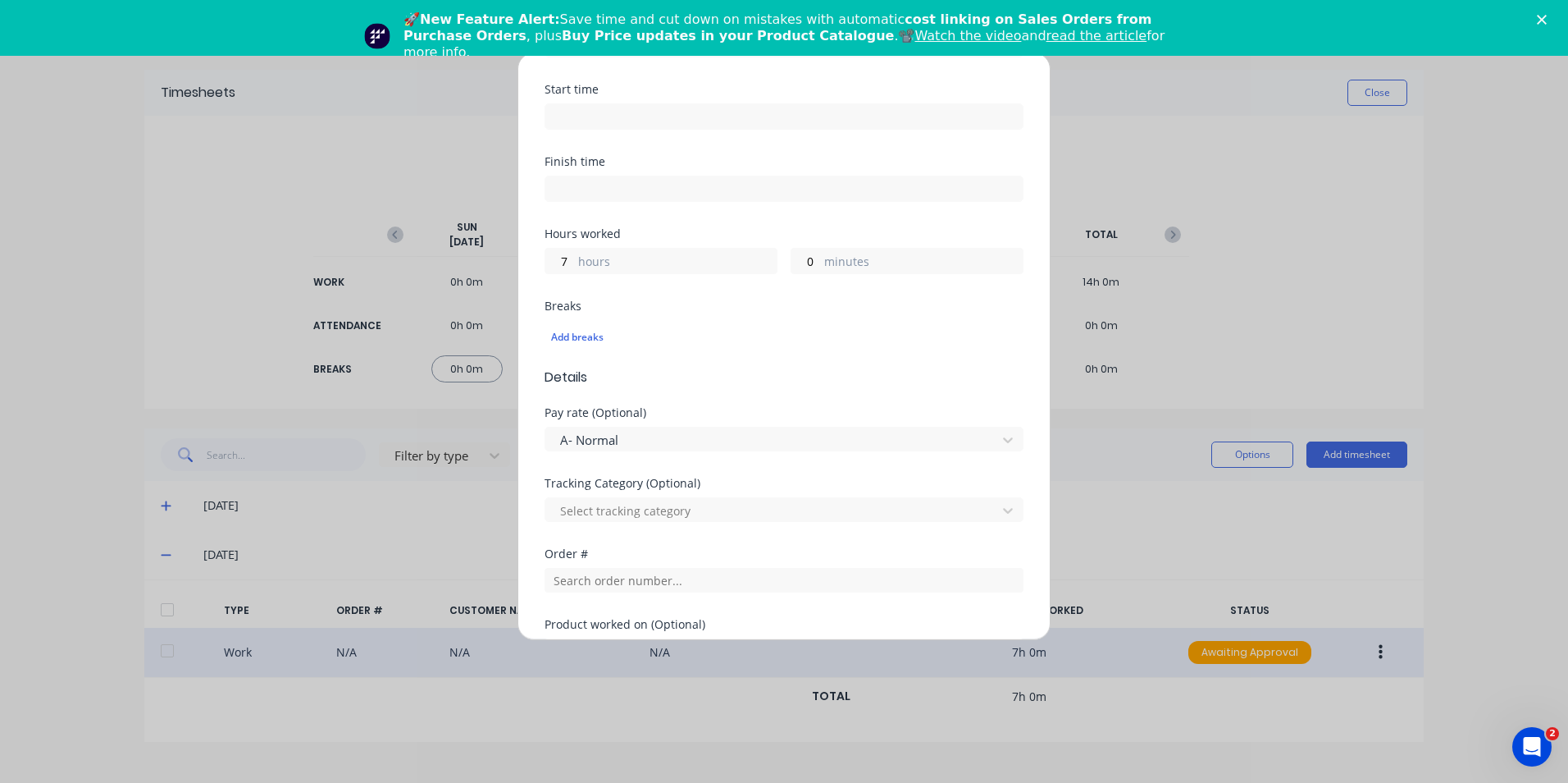
scroll to position [246, 0]
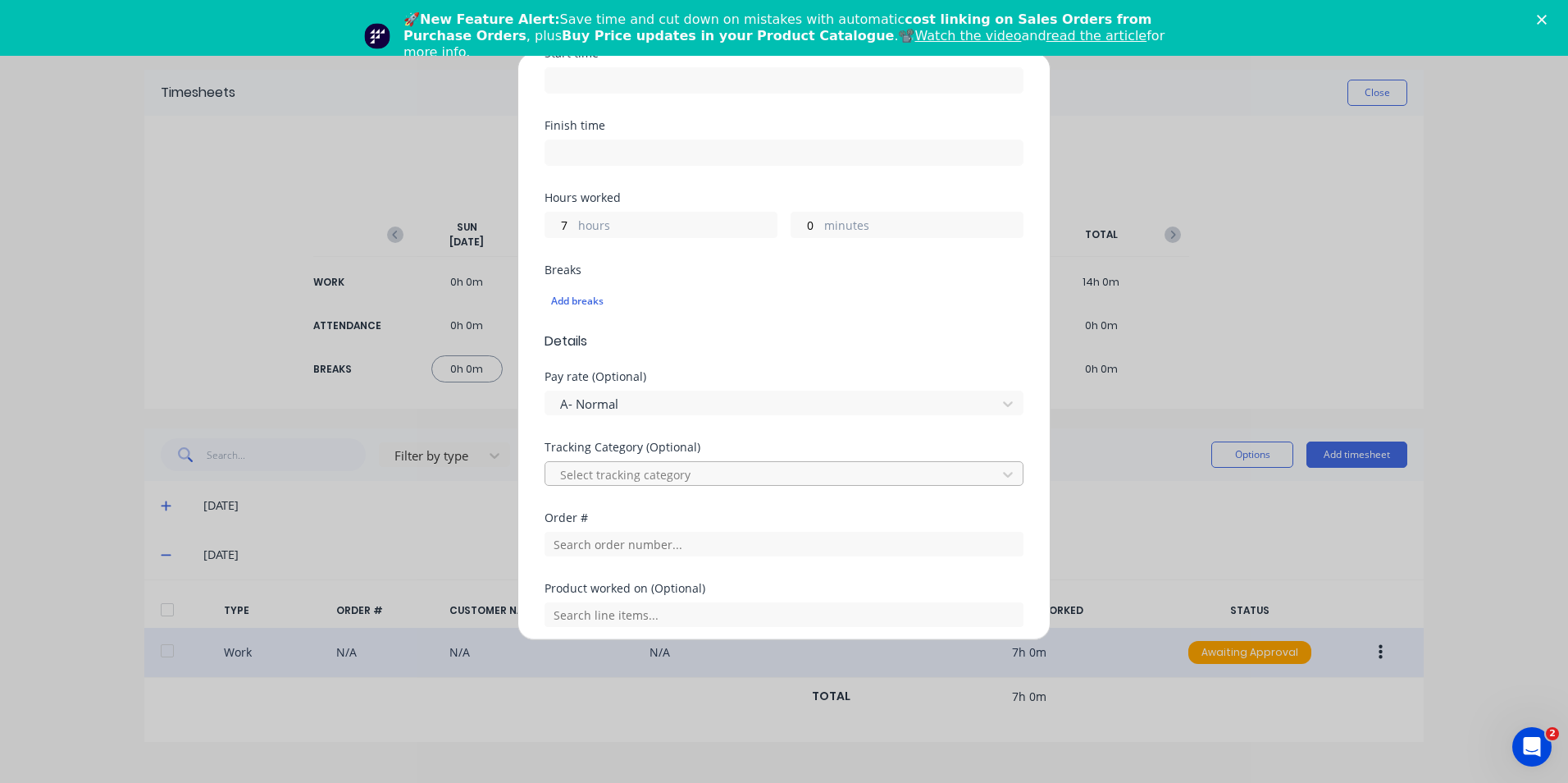
click at [683, 478] on div at bounding box center [773, 475] width 430 height 21
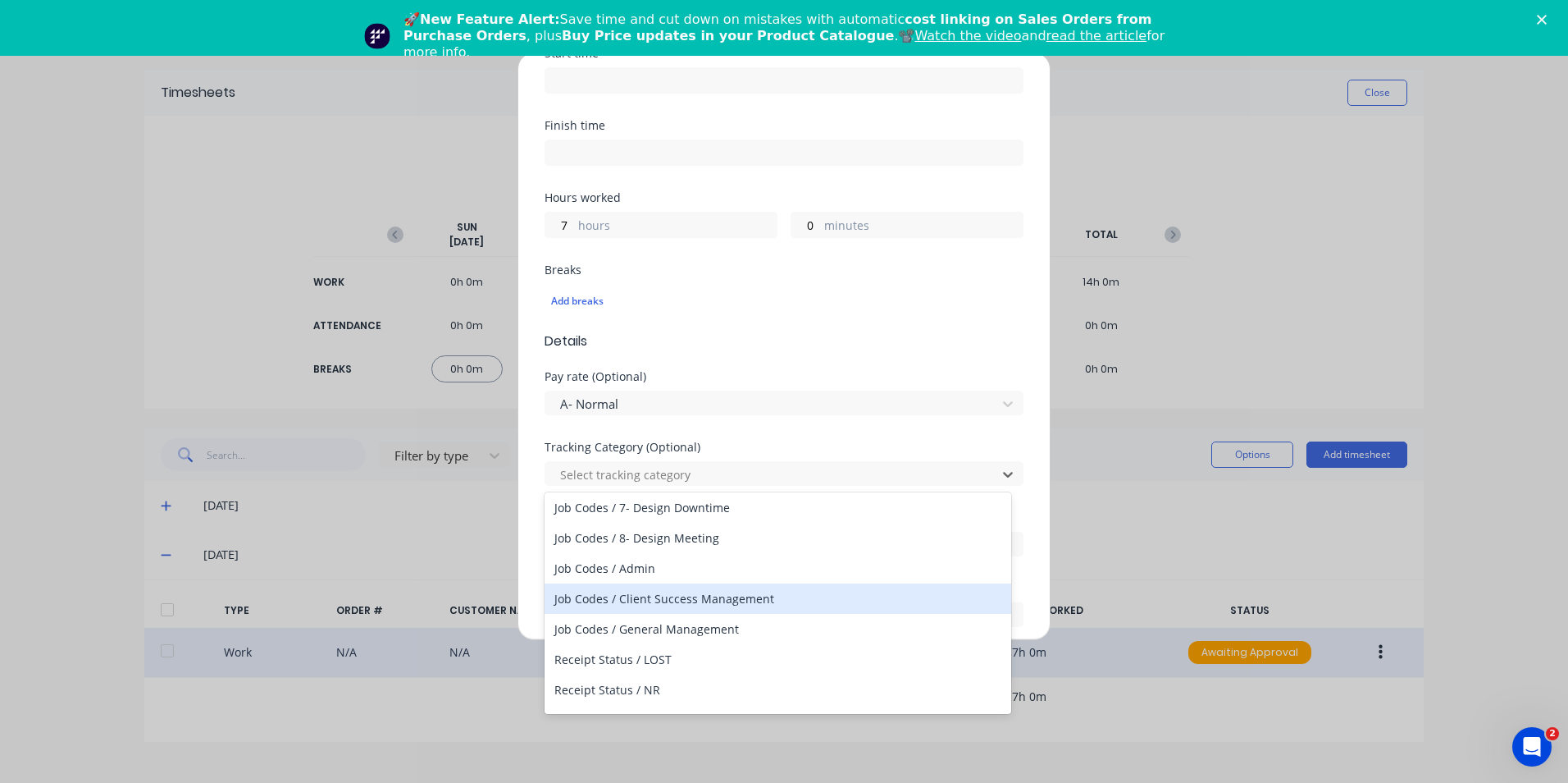
click at [774, 601] on div "Job Codes / Client Success Management" at bounding box center [778, 598] width 466 height 31
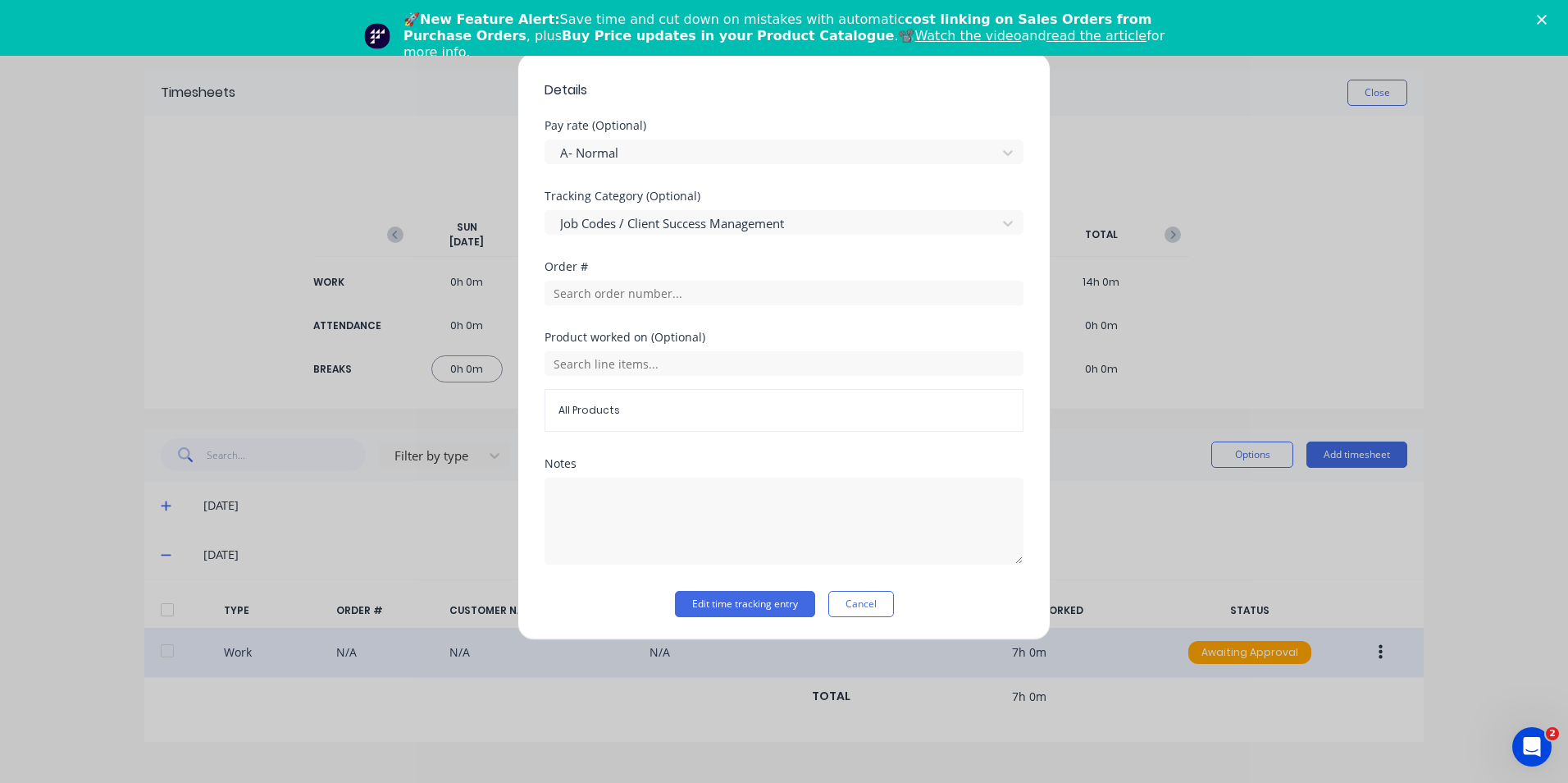
scroll to position [498, 0]
click at [772, 602] on button "Edit time tracking entry" at bounding box center [745, 603] width 140 height 27
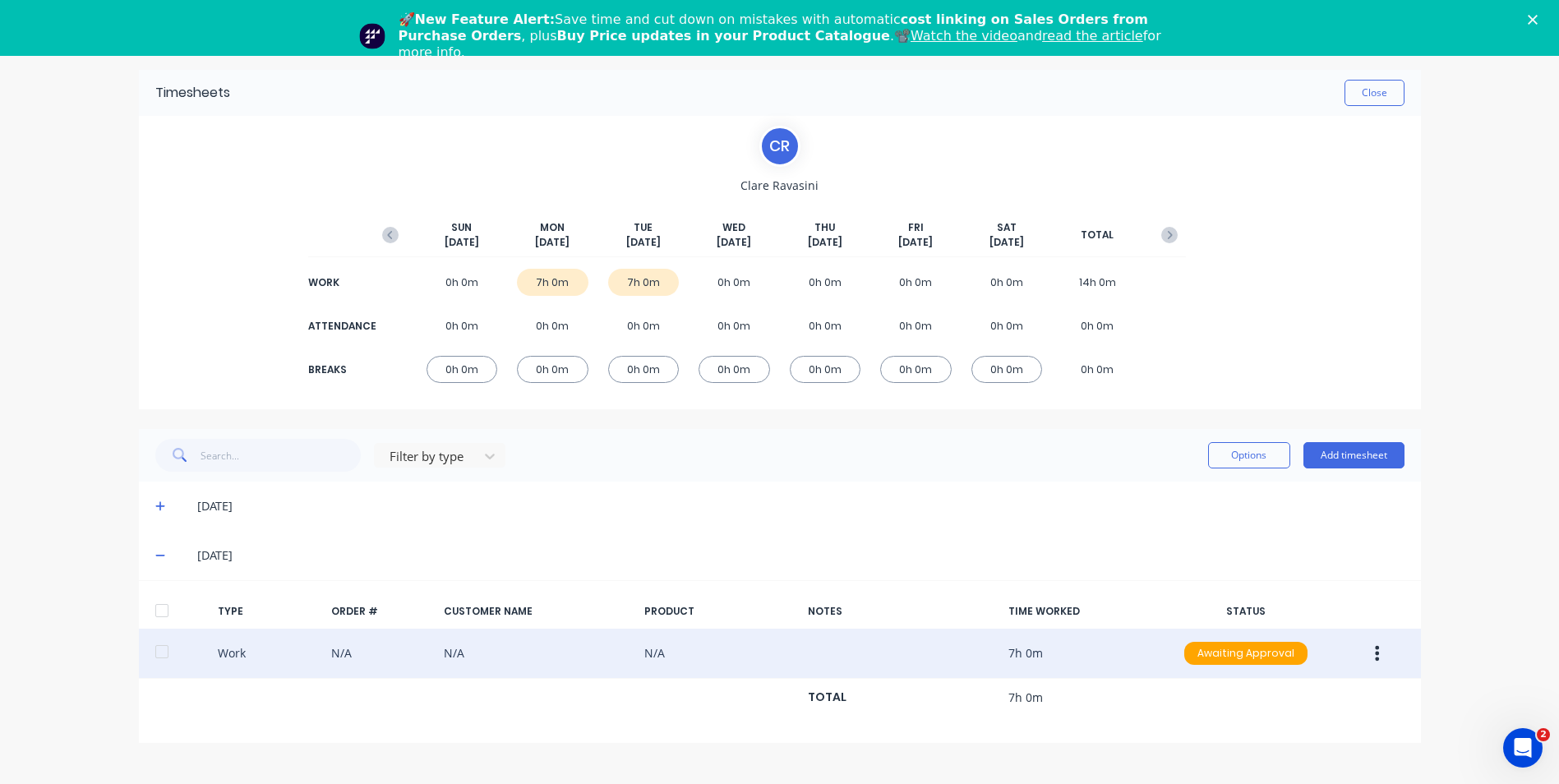
click at [157, 557] on icon at bounding box center [160, 555] width 11 height 12
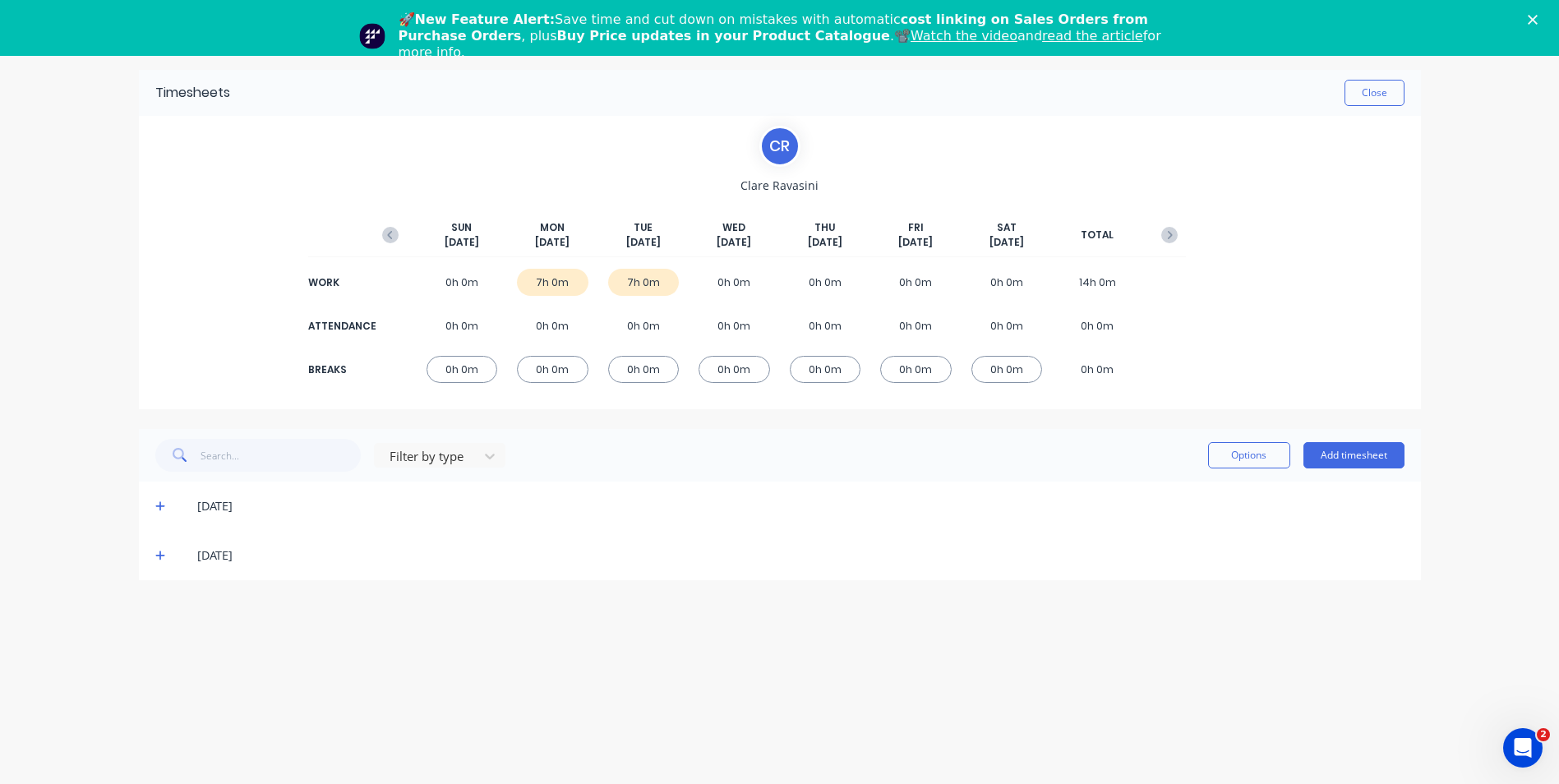
drag, startPoint x: 158, startPoint y: 511, endPoint x: 200, endPoint y: 502, distance: 43.0
click at [158, 510] on icon at bounding box center [160, 506] width 11 height 12
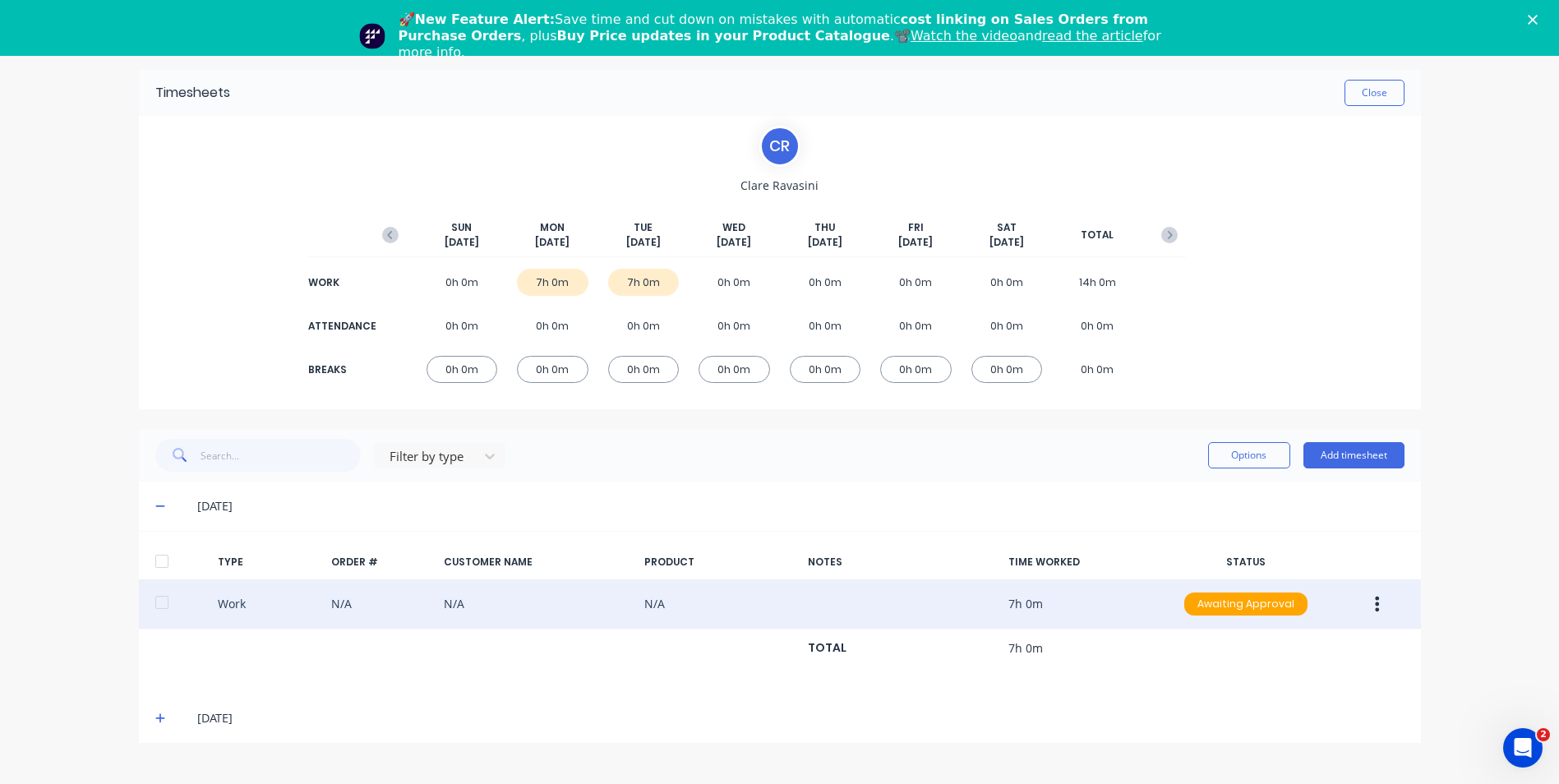
click at [1381, 607] on button "button" at bounding box center [1377, 604] width 39 height 30
click at [1323, 580] on div "Edit" at bounding box center [1319, 575] width 127 height 24
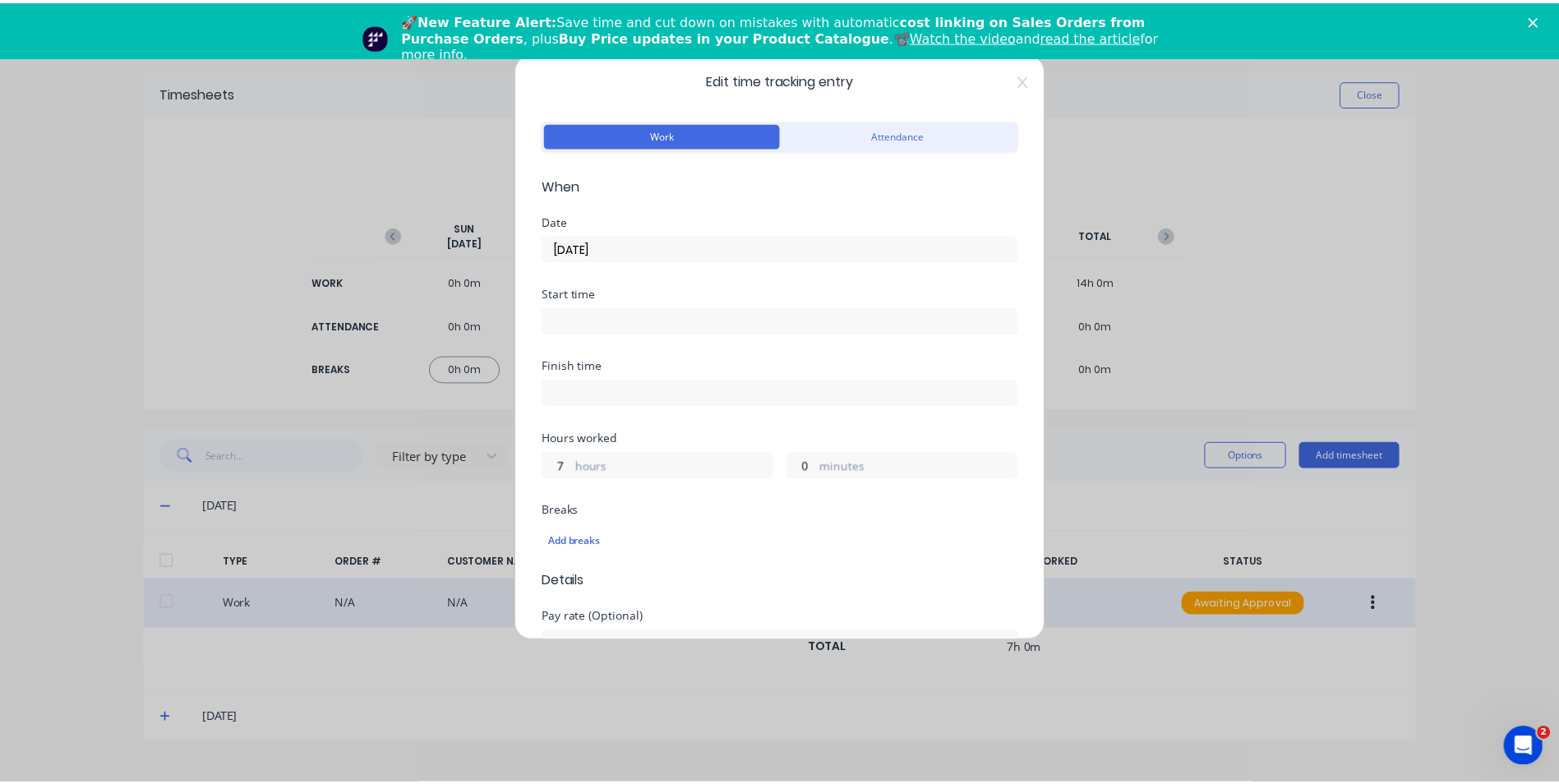
scroll to position [0, 0]
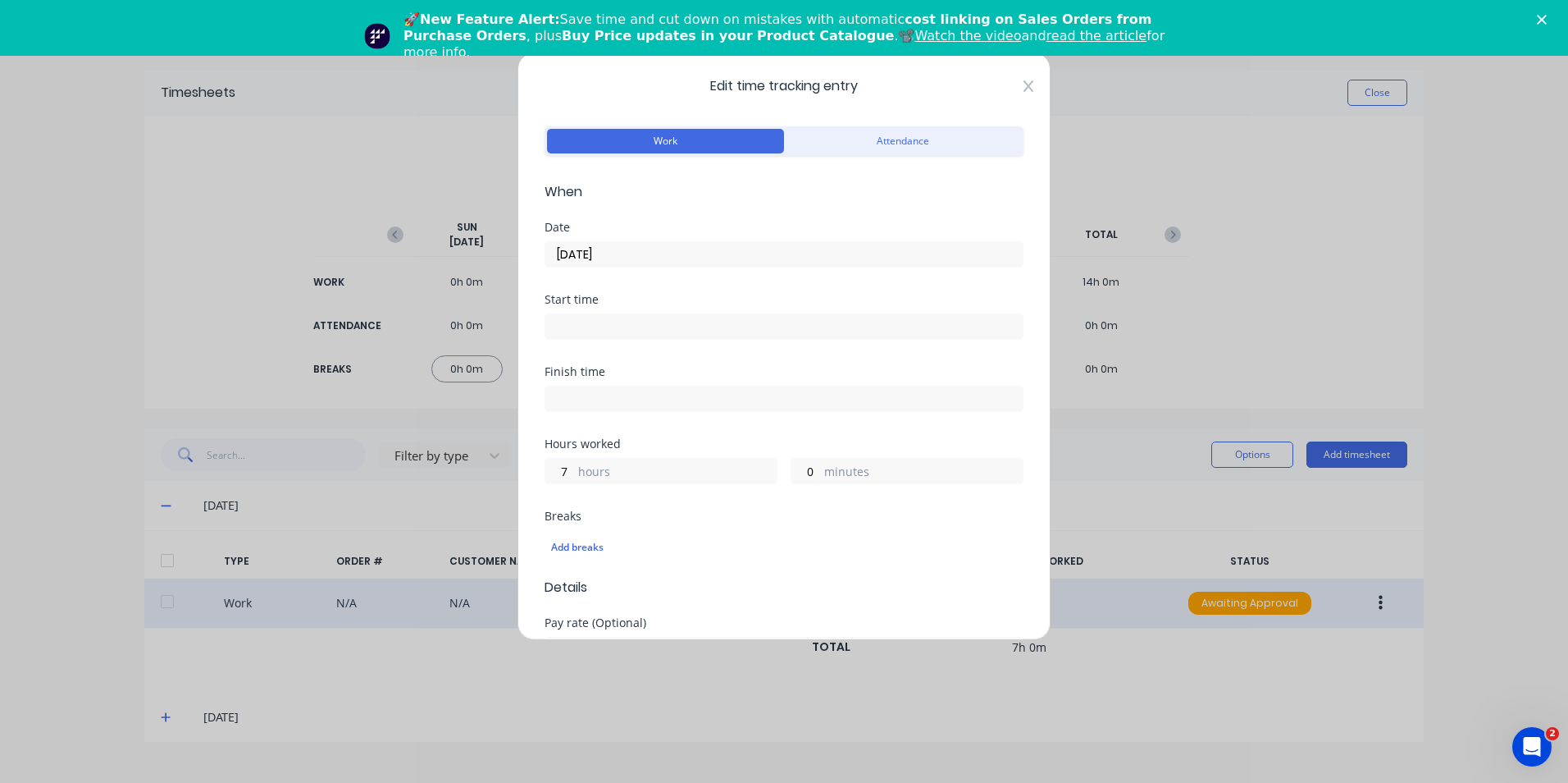
click at [1024, 89] on icon at bounding box center [1029, 86] width 10 height 13
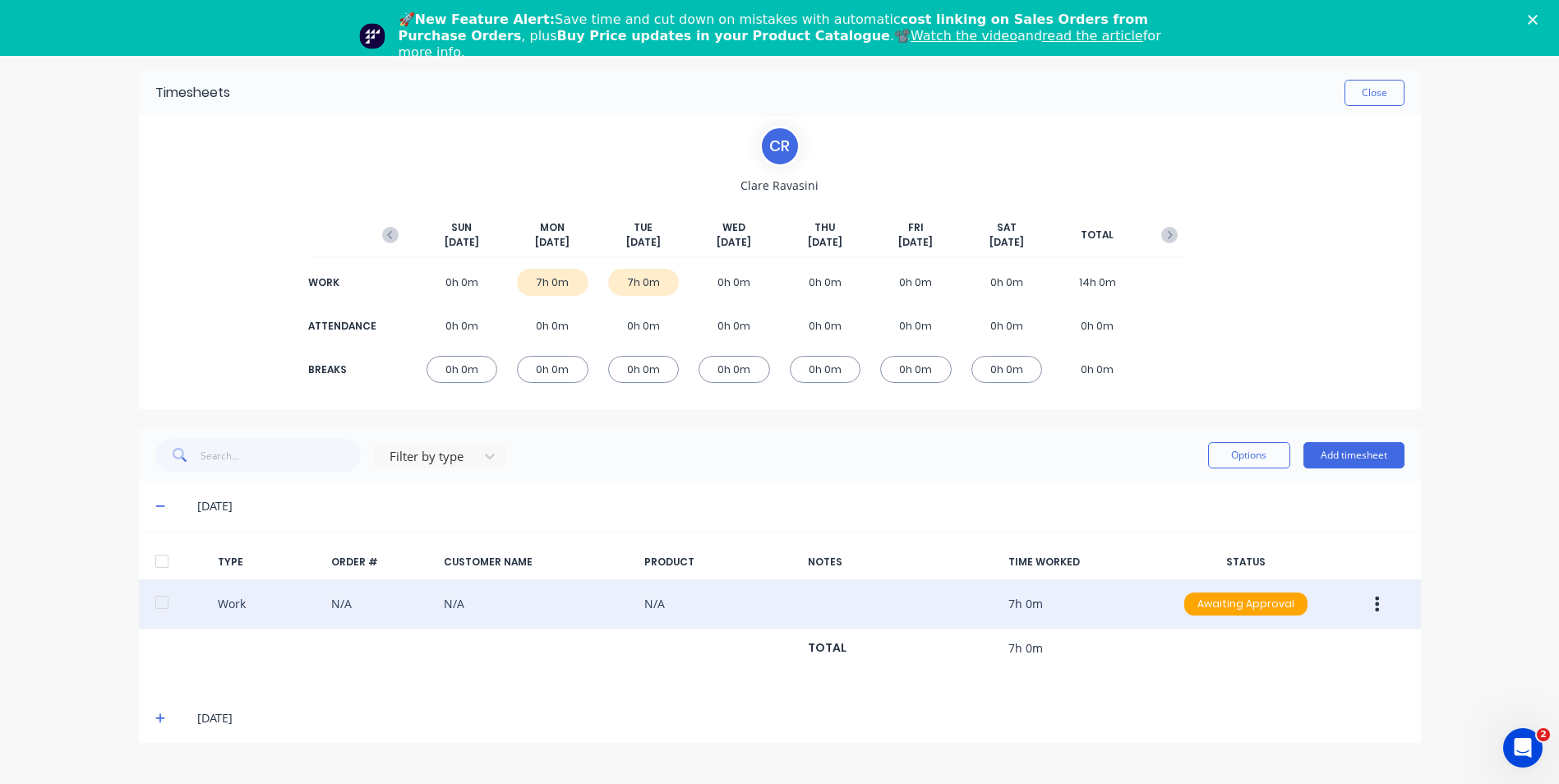
click at [157, 720] on icon at bounding box center [160, 719] width 11 height 12
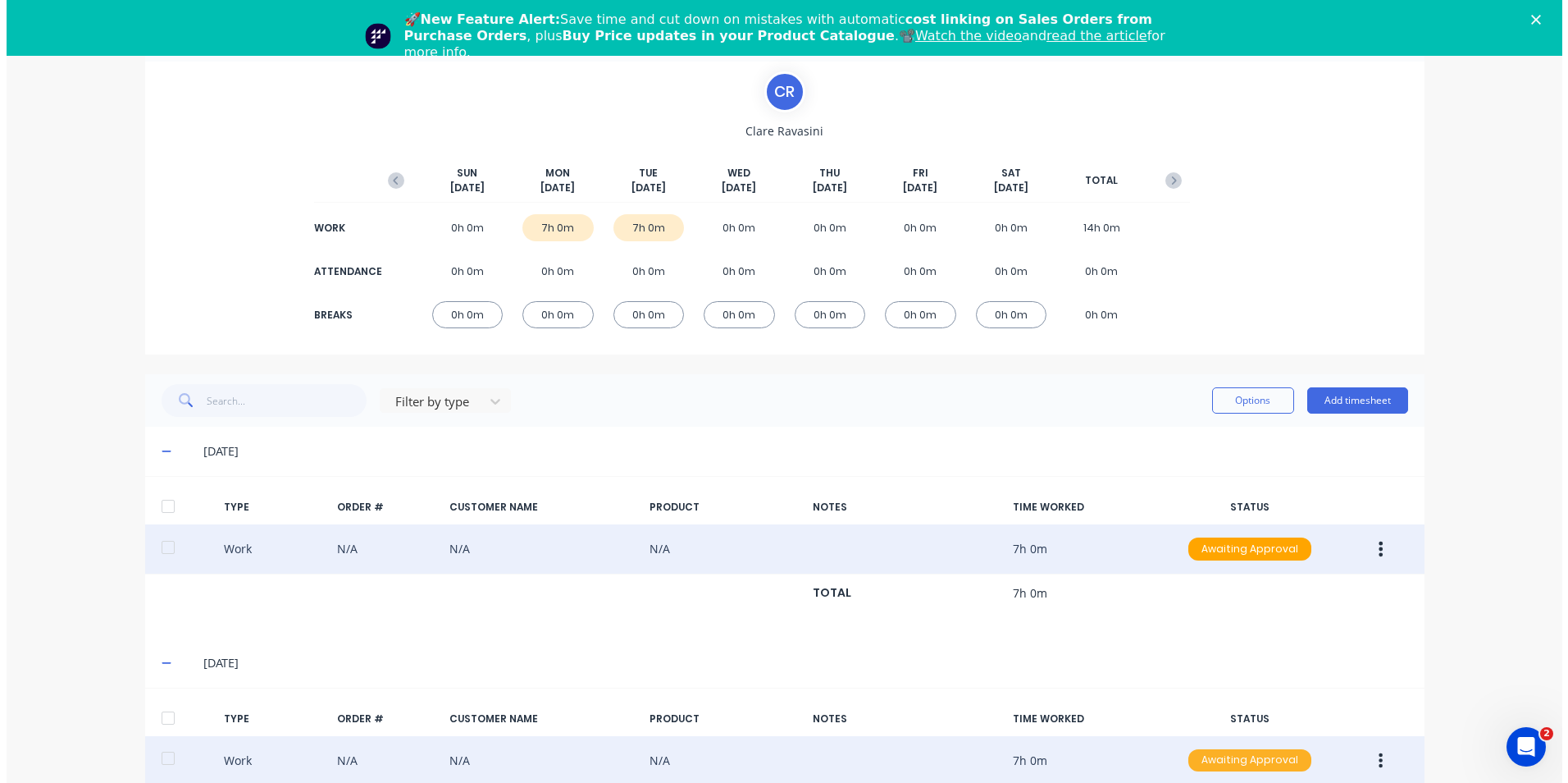
scroll to position [82, 0]
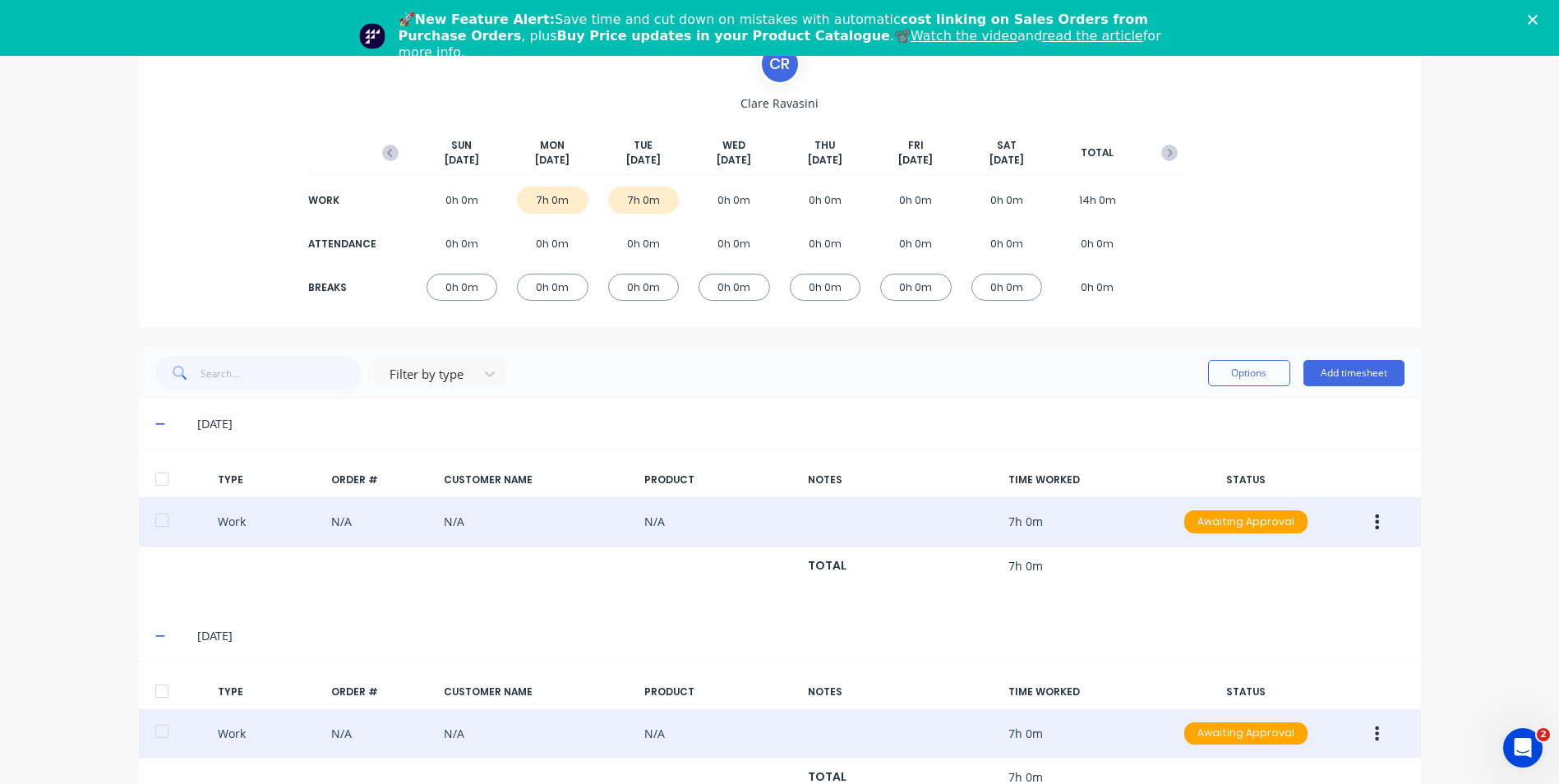
click at [1381, 735] on button "button" at bounding box center [1377, 734] width 39 height 30
click at [1328, 702] on div "Edit" at bounding box center [1319, 705] width 127 height 24
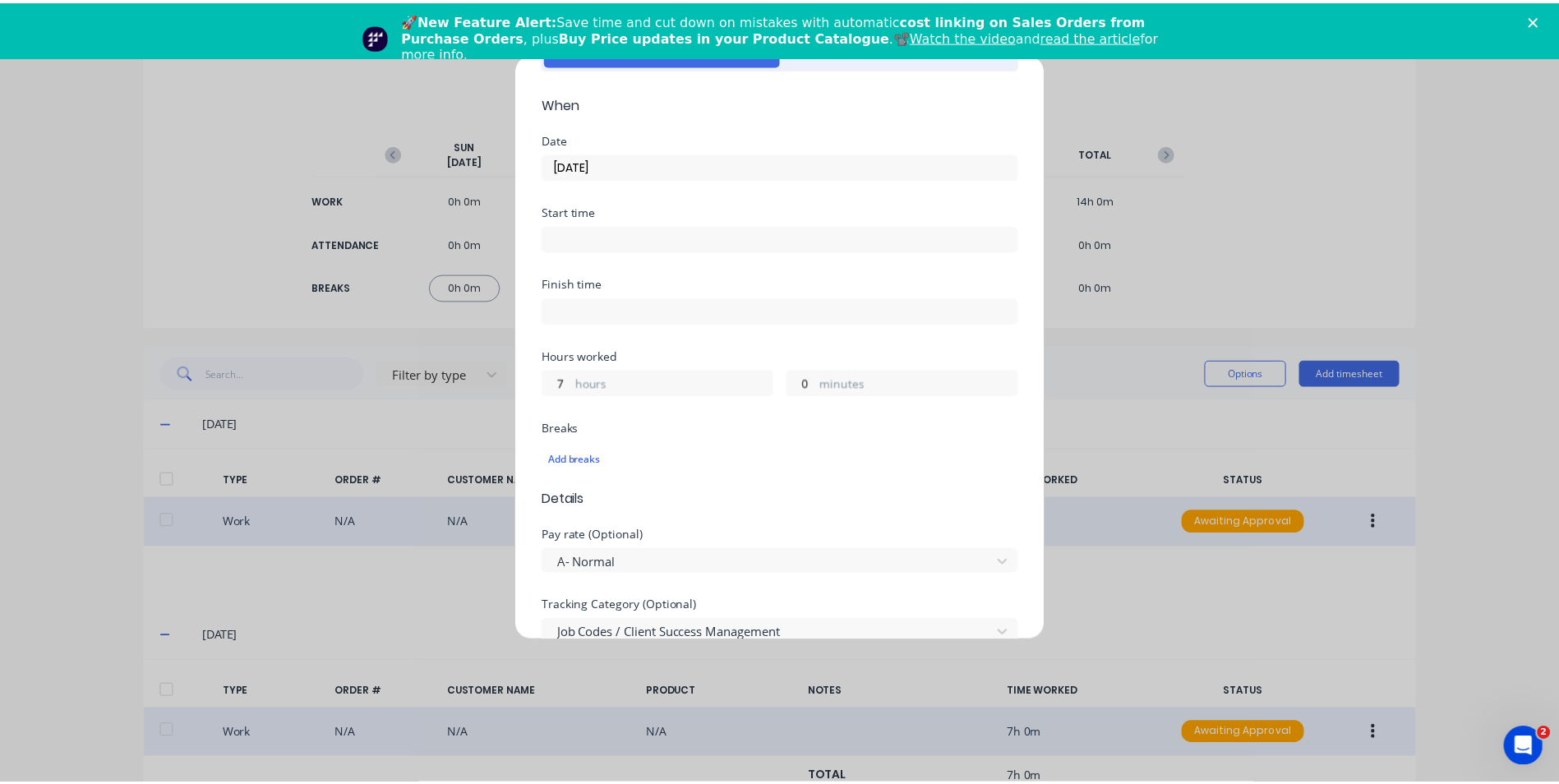
scroll to position [0, 0]
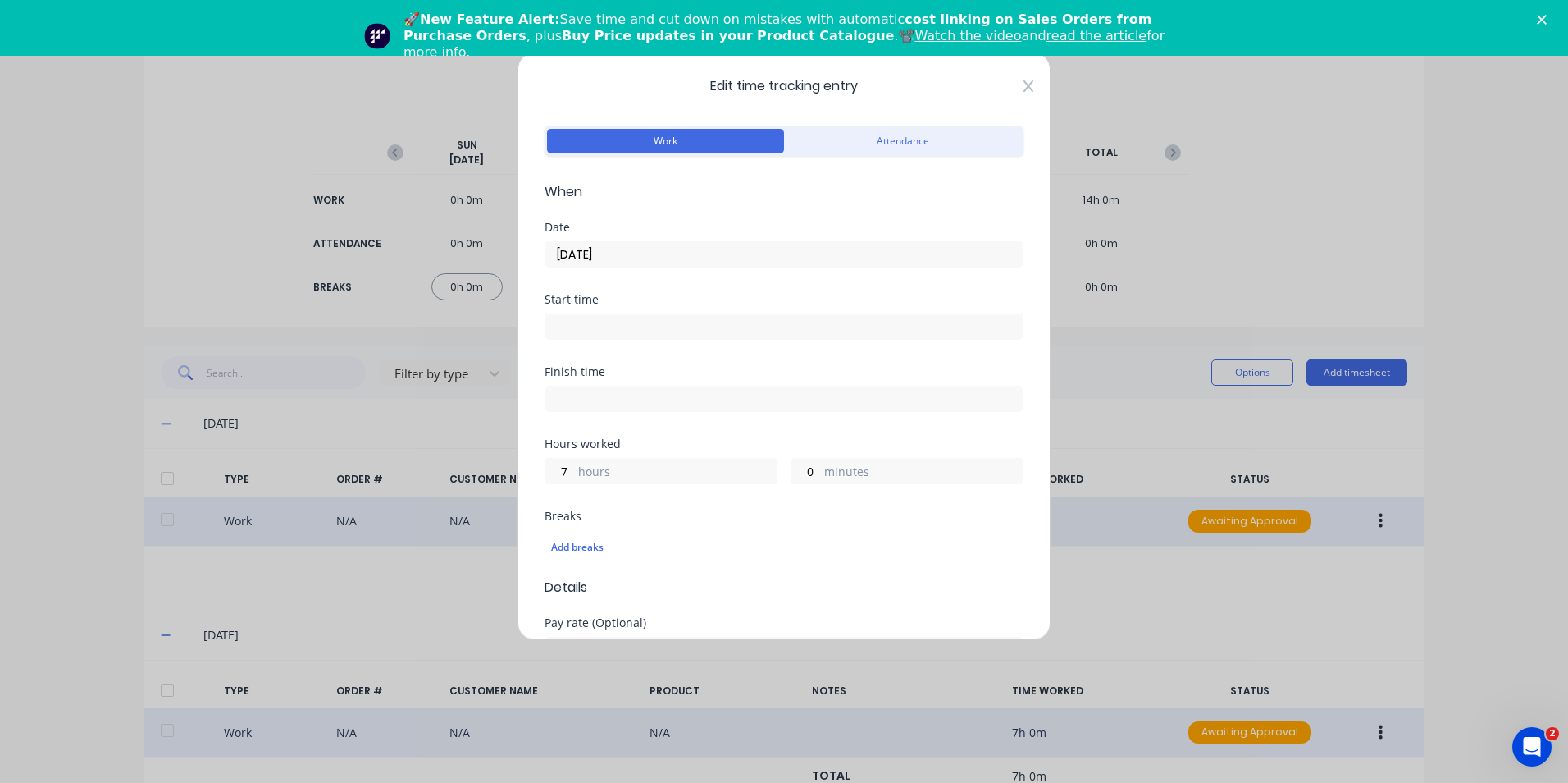
click at [1024, 82] on icon at bounding box center [1029, 86] width 10 height 12
